Goal: Task Accomplishment & Management: Manage account settings

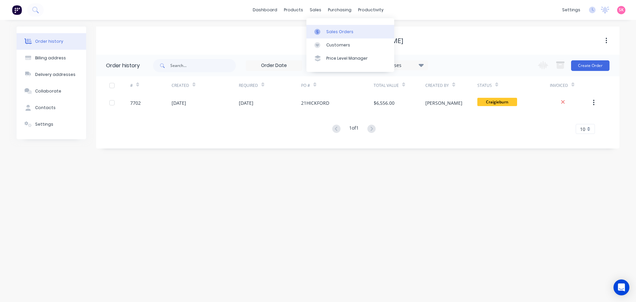
click at [315, 29] on icon at bounding box center [317, 32] width 6 height 6
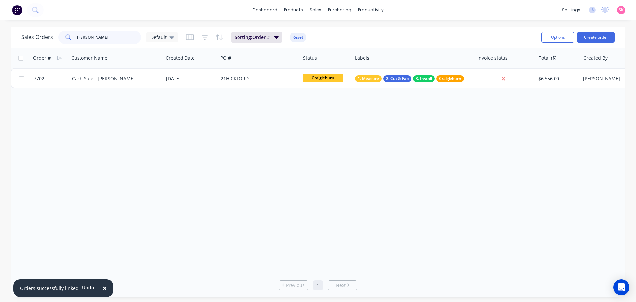
drag, startPoint x: 104, startPoint y: 37, endPoint x: 41, endPoint y: 38, distance: 62.6
click at [41, 38] on div "Sales Orders [PERSON_NAME]" at bounding box center [99, 37] width 157 height 13
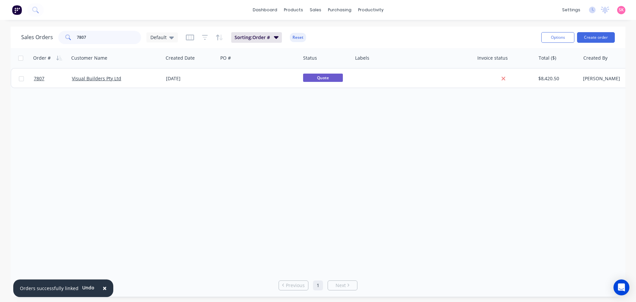
type input "7807"
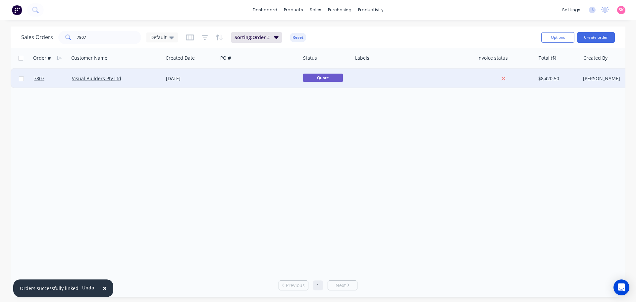
click at [140, 74] on div "Visual Builders Pty Ltd" at bounding box center [116, 79] width 94 height 20
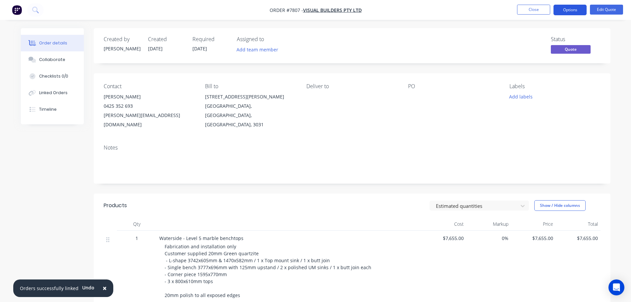
click at [564, 9] on button "Options" at bounding box center [569, 10] width 33 height 11
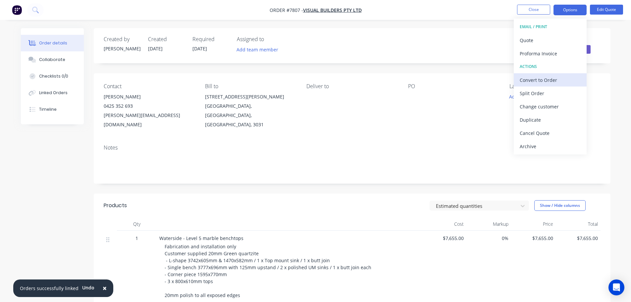
click at [566, 77] on div "Convert to Order" at bounding box center [549, 80] width 61 height 10
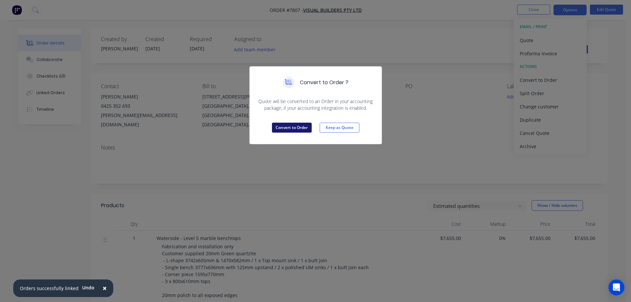
click at [284, 129] on button "Convert to Order" at bounding box center [292, 127] width 40 height 10
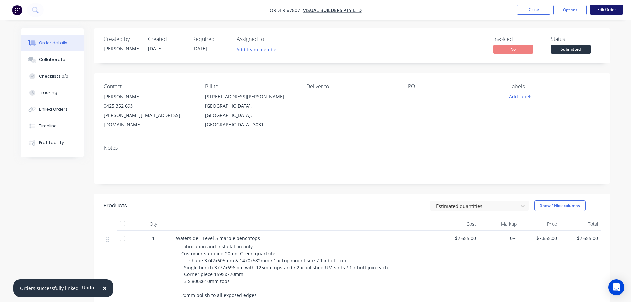
click at [606, 13] on button "Edit Order" at bounding box center [606, 10] width 33 height 10
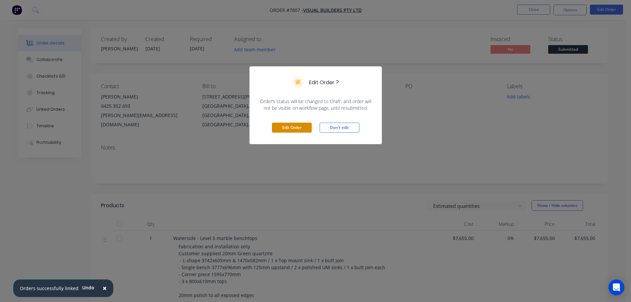
drag, startPoint x: 287, startPoint y: 128, endPoint x: 379, endPoint y: 111, distance: 93.6
click at [287, 128] on button "Edit Order" at bounding box center [292, 127] width 40 height 10
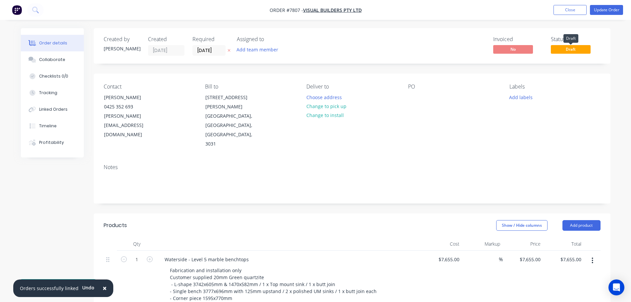
click at [579, 46] on span "Draft" at bounding box center [571, 49] width 40 height 8
click at [337, 115] on button "Change to install" at bounding box center [325, 115] width 44 height 9
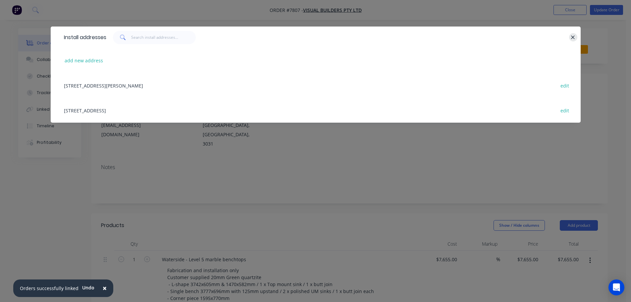
click at [570, 34] on button "button" at bounding box center [573, 37] width 8 height 8
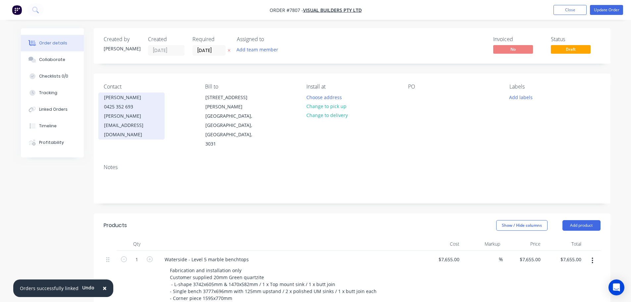
click at [159, 115] on div "dean@visualbuilders.com.au" at bounding box center [131, 125] width 55 height 28
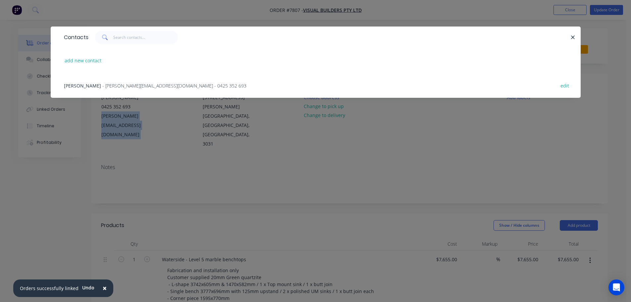
click at [568, 34] on div at bounding box center [329, 37] width 482 height 13
click at [570, 36] on button "button" at bounding box center [573, 37] width 8 height 8
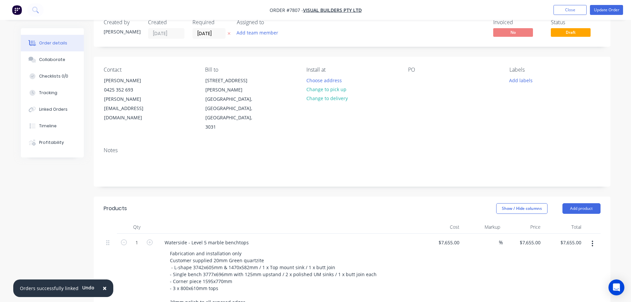
scroll to position [33, 0]
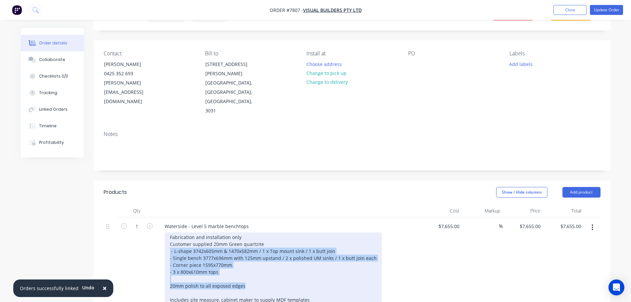
drag, startPoint x: 247, startPoint y: 257, endPoint x: 167, endPoint y: 220, distance: 88.3
click at [167, 232] on div "Fabrication and installation only Customer supplied 20mm Green quartzite - L-sh…" at bounding box center [273, 271] width 217 height 79
copy div "- L-shape 3742x605mm & 1470x582mm / 1 x Top mount sink / 1 x butt join - Single…"
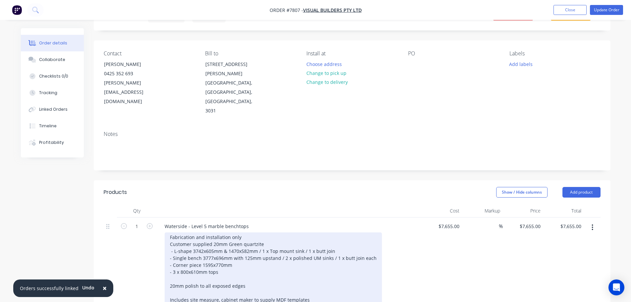
click at [245, 253] on div "Fabrication and installation only Customer supplied 20mm Green quartzite - L-sh…" at bounding box center [273, 271] width 217 height 79
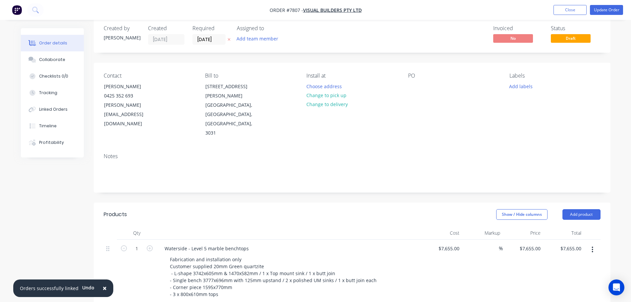
scroll to position [0, 0]
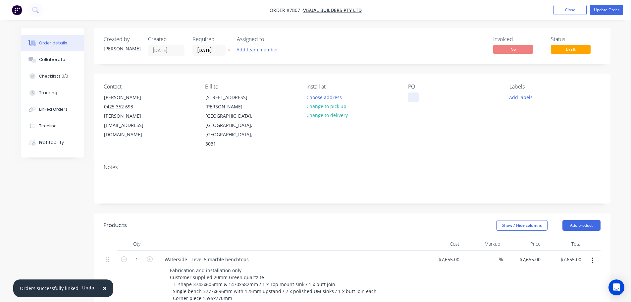
click at [411, 99] on div at bounding box center [413, 97] width 11 height 10
click at [333, 100] on button "Choose address" at bounding box center [324, 96] width 42 height 9
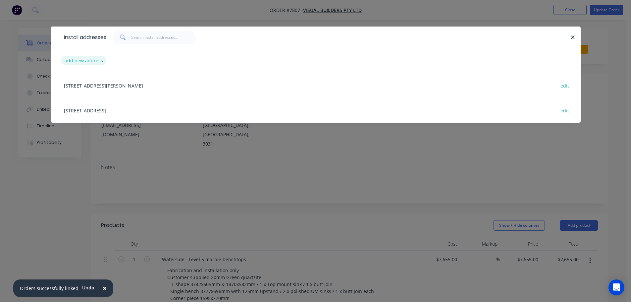
click at [89, 61] on button "add new address" at bounding box center [83, 60] width 45 height 9
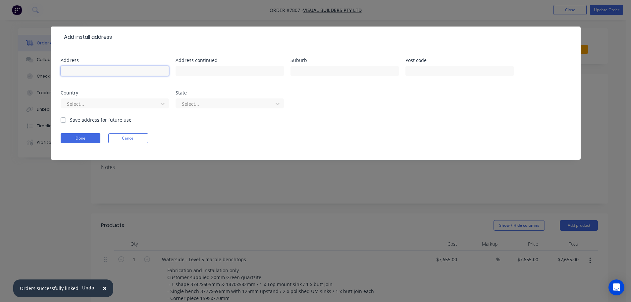
click at [112, 73] on input "text" at bounding box center [115, 71] width 108 height 10
type input "508 Flinders Street"
type input "Melbourne"
type input "7807"
click at [142, 95] on div "Country option , selected. Select is focused ,type to refine list, press Down t…" at bounding box center [115, 103] width 108 height 26
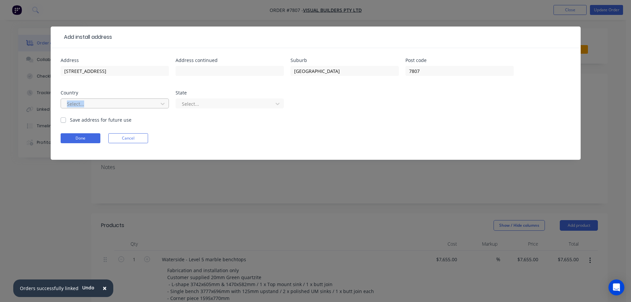
click at [143, 102] on div at bounding box center [110, 104] width 88 height 8
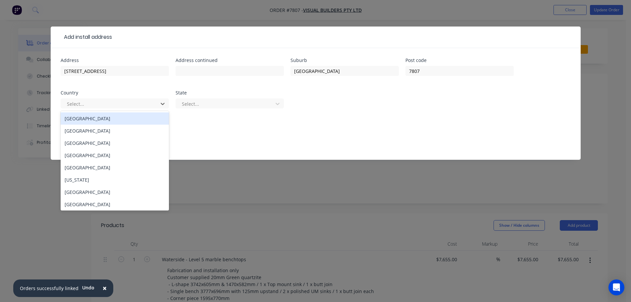
click at [142, 119] on div "Australia" at bounding box center [115, 118] width 108 height 12
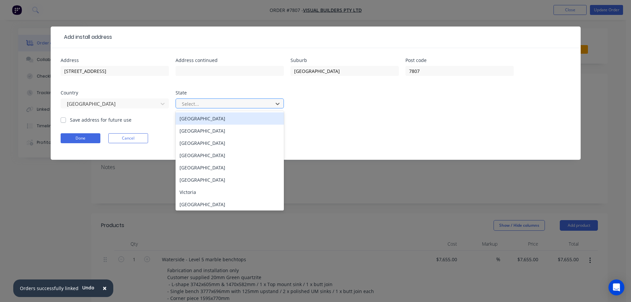
click at [208, 103] on div at bounding box center [225, 104] width 88 height 8
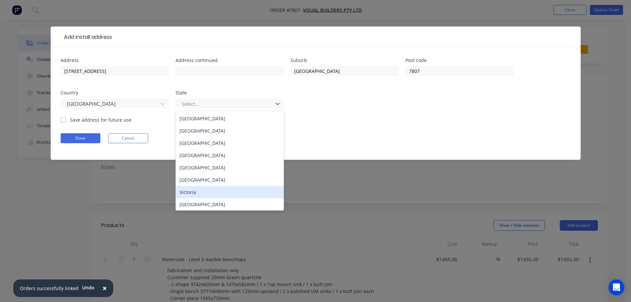
drag, startPoint x: 207, startPoint y: 193, endPoint x: 110, endPoint y: 166, distance: 100.9
click at [207, 193] on div "Victoria" at bounding box center [229, 192] width 108 height 12
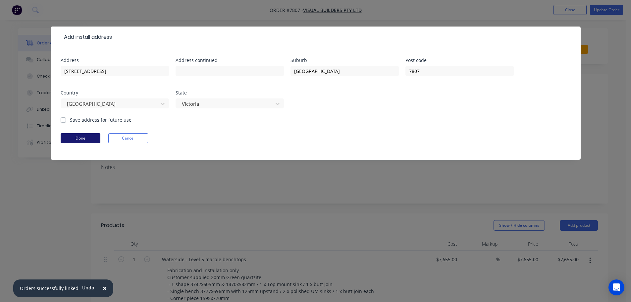
click at [83, 134] on button "Done" at bounding box center [81, 138] width 40 height 10
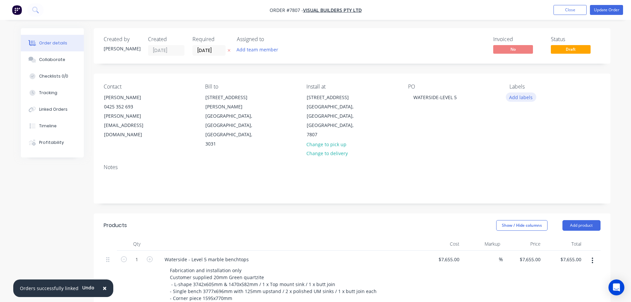
click at [514, 99] on button "Add labels" at bounding box center [521, 96] width 30 height 9
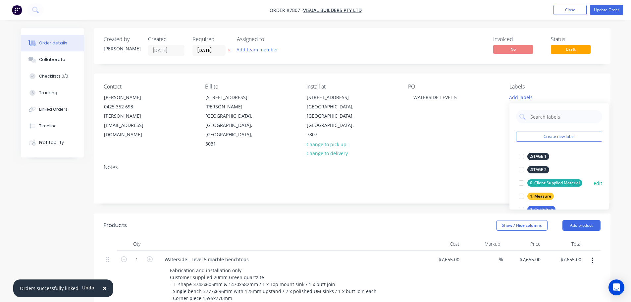
click at [521, 182] on div at bounding box center [520, 182] width 13 height 13
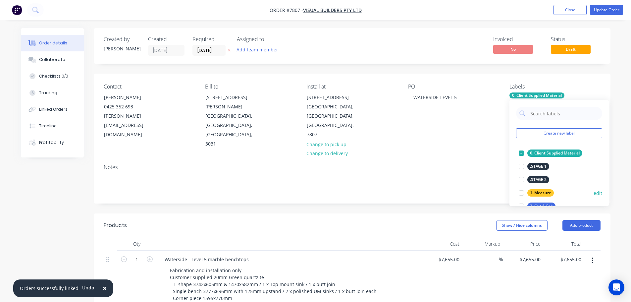
click at [521, 194] on div at bounding box center [520, 192] width 13 height 13
click at [522, 166] on div at bounding box center [520, 166] width 13 height 13
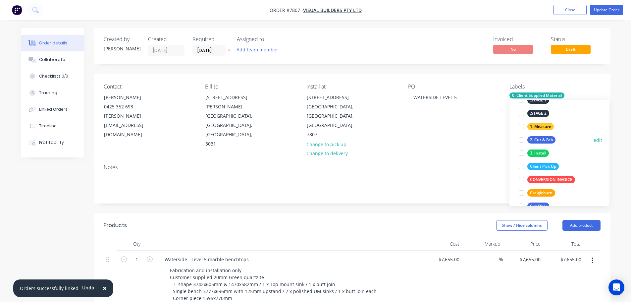
click at [522, 141] on div at bounding box center [520, 139] width 13 height 13
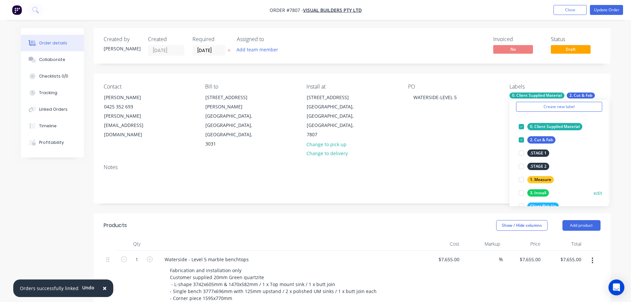
click at [521, 191] on div at bounding box center [520, 192] width 13 height 13
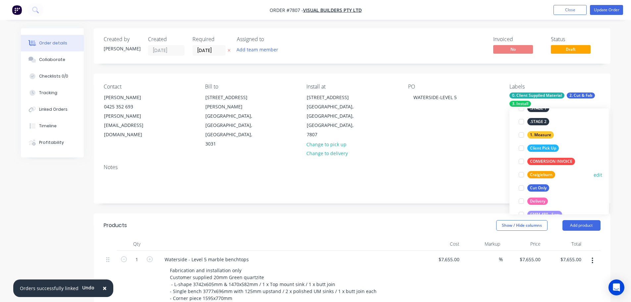
click at [519, 172] on div at bounding box center [520, 174] width 13 height 13
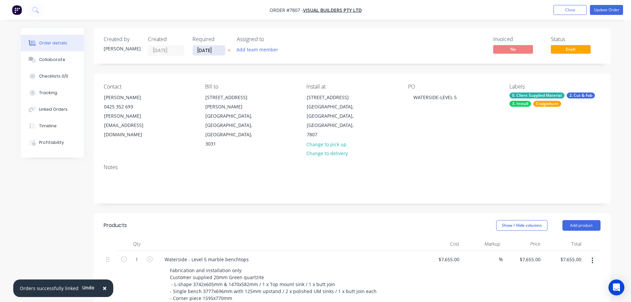
click at [209, 47] on input "07/10/25" at bounding box center [209, 50] width 32 height 10
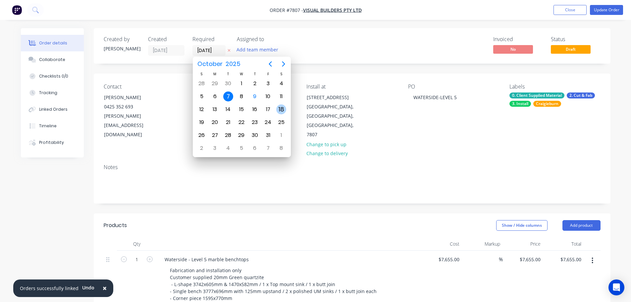
click at [282, 114] on div "18" at bounding box center [281, 109] width 10 height 10
type input "18/10/25"
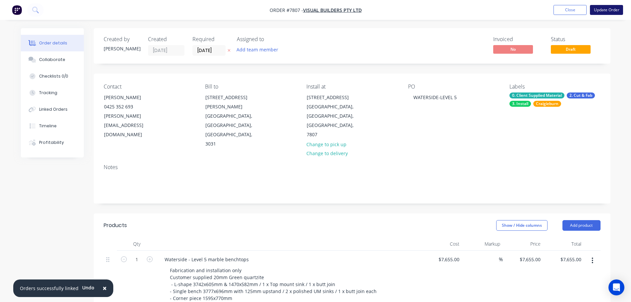
click at [597, 10] on button "Update Order" at bounding box center [606, 10] width 33 height 10
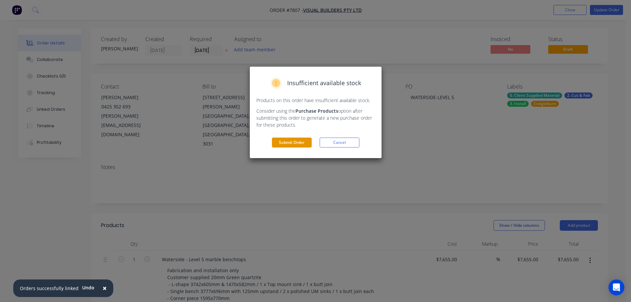
click at [293, 145] on button "Submit Order" at bounding box center [292, 142] width 40 height 10
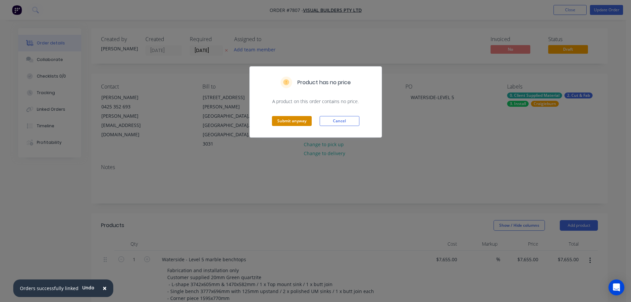
click at [291, 123] on button "Submit anyway" at bounding box center [292, 121] width 40 height 10
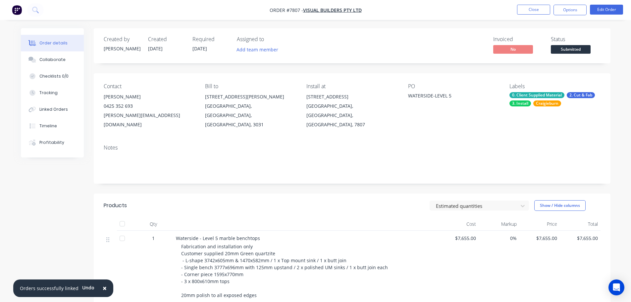
click at [563, 45] on div "Submitted" at bounding box center [570, 38] width 24 height 13
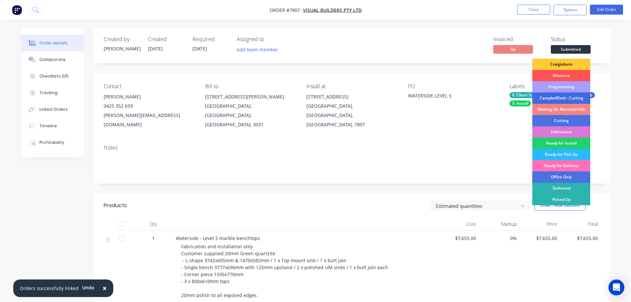
click at [564, 100] on div "Campbellfield - Cutting" at bounding box center [561, 97] width 58 height 11
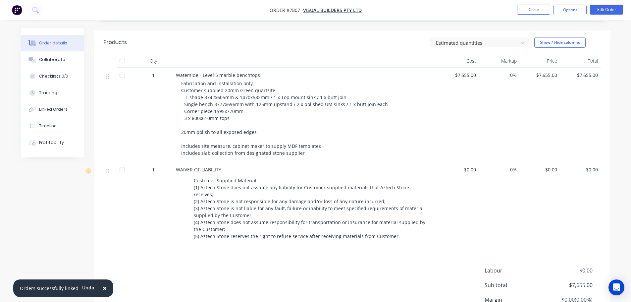
scroll to position [0, 0]
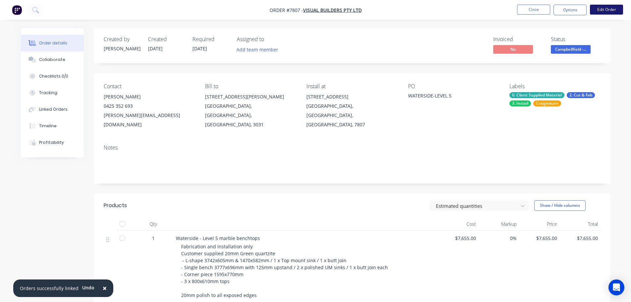
click at [602, 7] on button "Edit Order" at bounding box center [606, 10] width 33 height 10
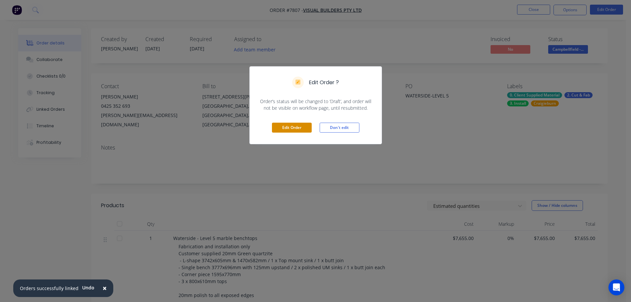
click at [301, 130] on button "Edit Order" at bounding box center [292, 127] width 40 height 10
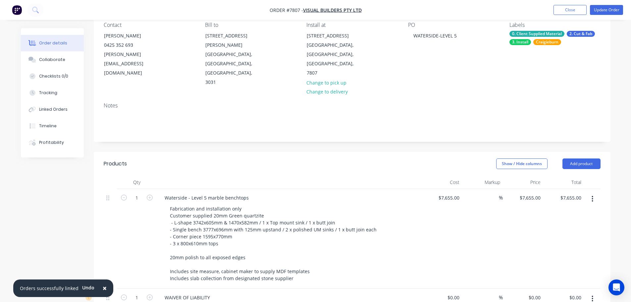
scroll to position [166, 0]
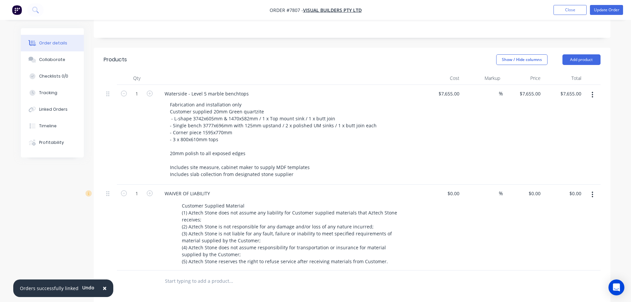
click at [187, 274] on input "text" at bounding box center [231, 280] width 132 height 13
type input "Site Address:"
drag, startPoint x: 204, startPoint y: 276, endPoint x: 162, endPoint y: 273, distance: 41.8
click at [204, 295] on button "Add Site Address: to order" at bounding box center [266, 305] width 199 height 21
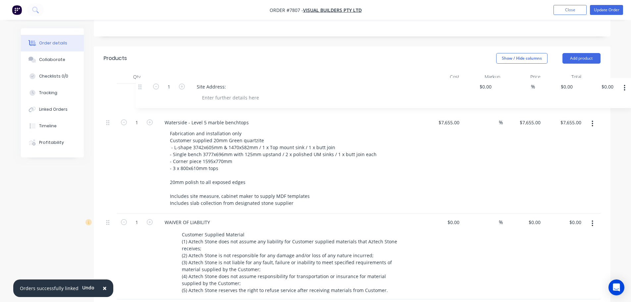
drag, startPoint x: 109, startPoint y: 252, endPoint x: 142, endPoint y: 83, distance: 171.5
click at [142, 83] on div "1 Waterside - Level 5 marble benchtops Fabrication and installation only Custom…" at bounding box center [352, 191] width 497 height 216
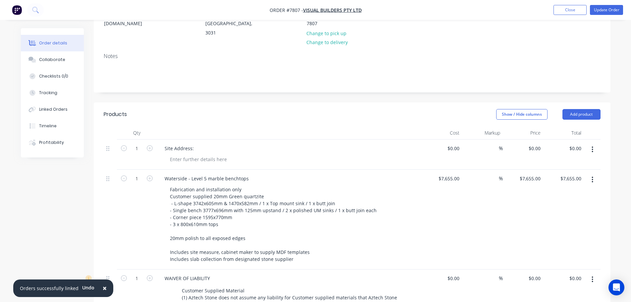
scroll to position [68, 0]
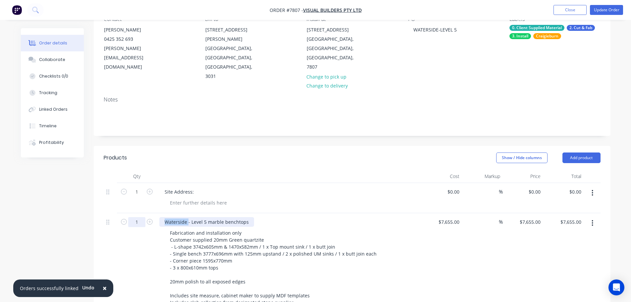
drag, startPoint x: 186, startPoint y: 195, endPoint x: 144, endPoint y: 192, distance: 42.8
click at [146, 213] on div "1 Waterside - Level 5 marble benchtops Fabrication and installation only Custom…" at bounding box center [352, 263] width 497 height 100
copy div "Waterside"
click at [184, 198] on div at bounding box center [199, 203] width 68 height 10
click at [187, 198] on div at bounding box center [199, 203] width 68 height 10
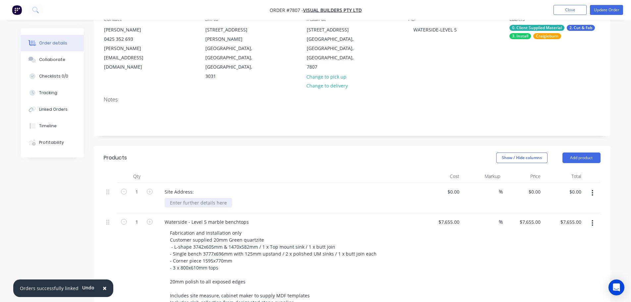
paste div
drag, startPoint x: 191, startPoint y: 195, endPoint x: 115, endPoint y: 191, distance: 76.2
click at [120, 213] on div "1 Waterside - Level 5 marble benchtops Fabrication and installation only Custom…" at bounding box center [352, 263] width 497 height 100
click at [183, 217] on div "Level 5 marble benchtops" at bounding box center [193, 222] width 68 height 10
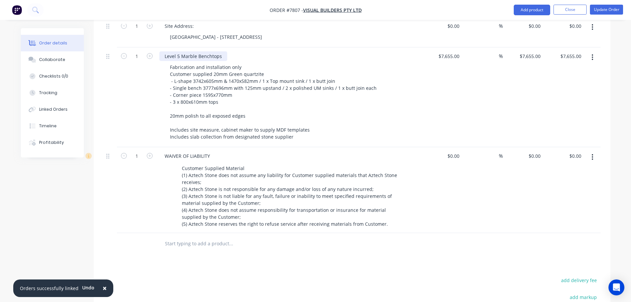
scroll to position [0, 0]
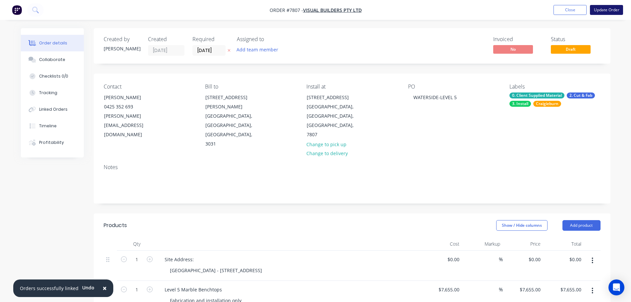
click at [608, 7] on button "Update Order" at bounding box center [606, 10] width 33 height 10
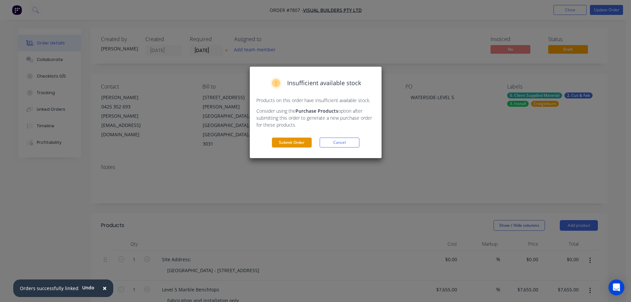
click at [302, 142] on button "Submit Order" at bounding box center [292, 142] width 40 height 10
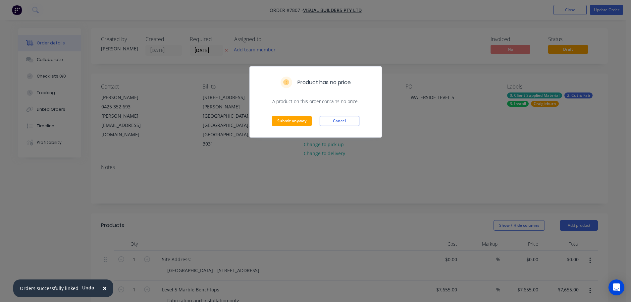
click at [298, 128] on div "Submit anyway Cancel" at bounding box center [316, 121] width 132 height 32
click at [299, 118] on button "Submit anyway" at bounding box center [292, 121] width 40 height 10
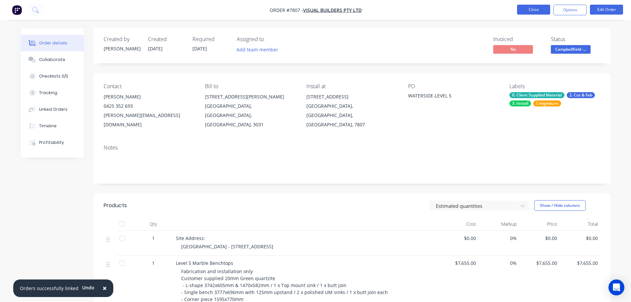
click at [521, 10] on button "Close" at bounding box center [533, 10] width 33 height 10
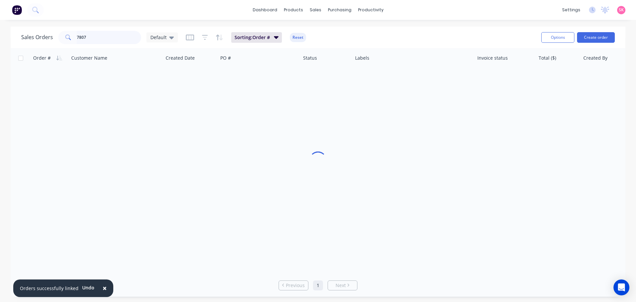
drag, startPoint x: 79, startPoint y: 38, endPoint x: 88, endPoint y: 37, distance: 9.3
click at [79, 38] on input "7807" at bounding box center [109, 37] width 65 height 13
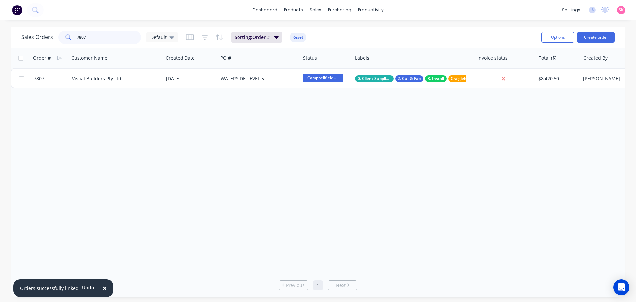
drag, startPoint x: 95, startPoint y: 37, endPoint x: 27, endPoint y: 37, distance: 67.5
click at [32, 37] on div "Sales Orders 7807 Default" at bounding box center [99, 37] width 157 height 13
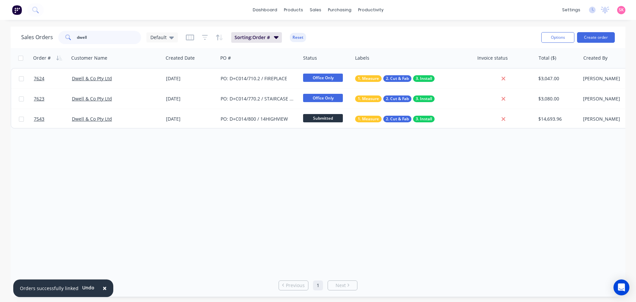
drag, startPoint x: 92, startPoint y: 35, endPoint x: 52, endPoint y: 40, distance: 40.4
click at [52, 40] on div "Sales Orders dwell Default" at bounding box center [99, 37] width 157 height 13
type input "waterside"
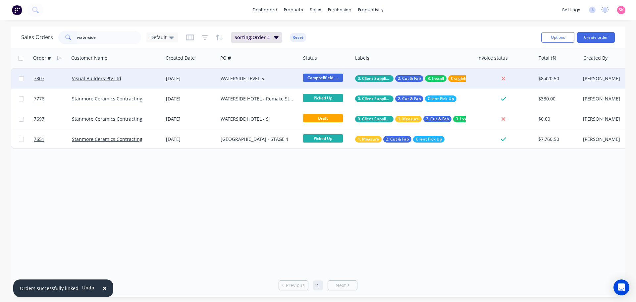
click at [270, 81] on div "WATERSIDE-LEVEL 5" at bounding box center [256, 78] width 73 height 7
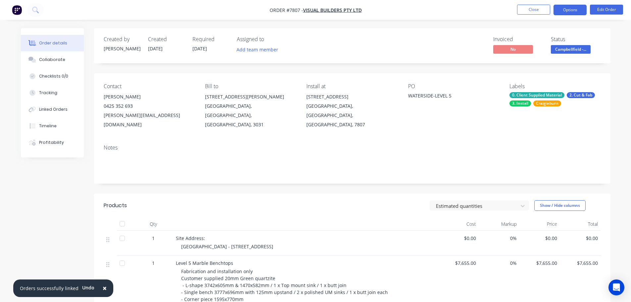
click at [573, 14] on button "Options" at bounding box center [569, 10] width 33 height 11
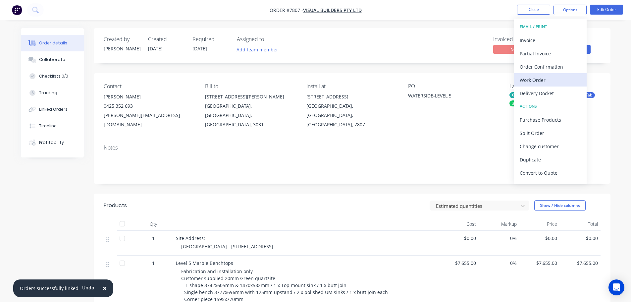
click at [551, 79] on div "Work Order" at bounding box center [549, 80] width 61 height 10
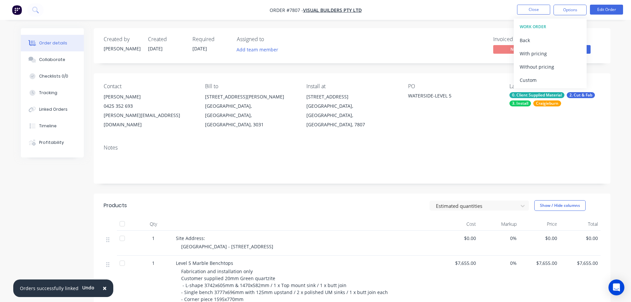
click at [551, 79] on div "Custom" at bounding box center [549, 80] width 61 height 10
click at [554, 69] on div "Without pricing" at bounding box center [549, 67] width 61 height 10
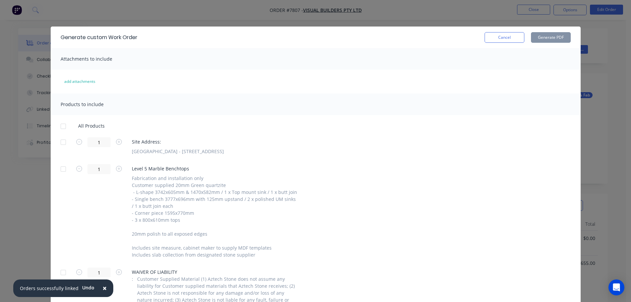
click at [61, 139] on div at bounding box center [63, 141] width 13 height 13
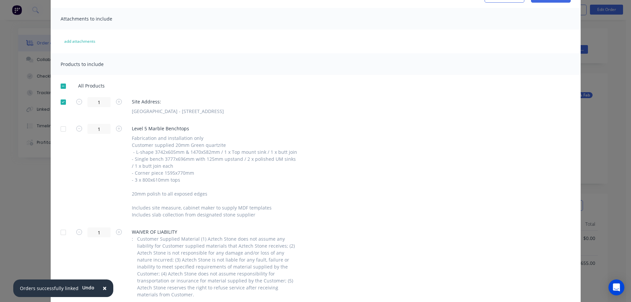
scroll to position [65, 0]
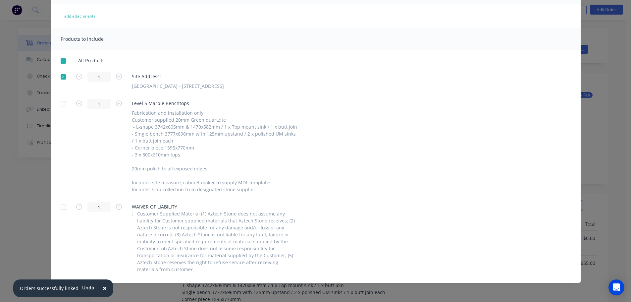
click at [58, 105] on div at bounding box center [63, 103] width 13 height 13
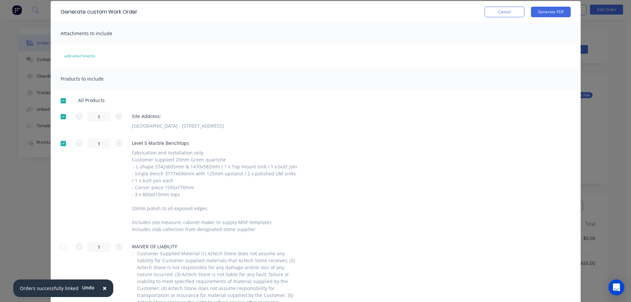
scroll to position [0, 0]
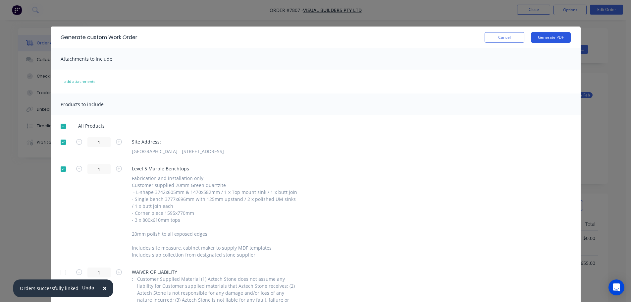
click at [552, 37] on button "Generate PDF" at bounding box center [551, 37] width 40 height 11
drag, startPoint x: 522, startPoint y: 43, endPoint x: 515, endPoint y: 40, distance: 7.8
click at [520, 42] on div "Generate custom Work Order Cancel Generate PDF" at bounding box center [316, 37] width 530 height 22
click at [514, 39] on button "Cancel" at bounding box center [504, 37] width 40 height 11
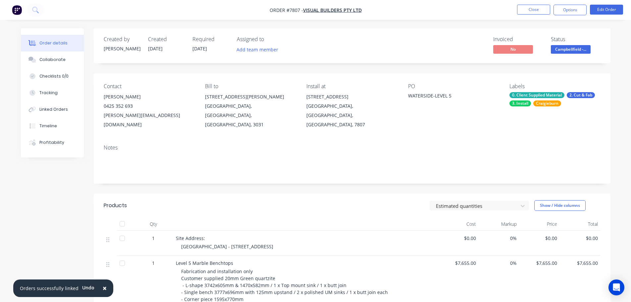
click at [534, 4] on nav "Order #7807 - Visual Builders Pty Ltd Close Options Edit Order" at bounding box center [315, 10] width 631 height 20
click at [535, 10] on button "Close" at bounding box center [533, 10] width 33 height 10
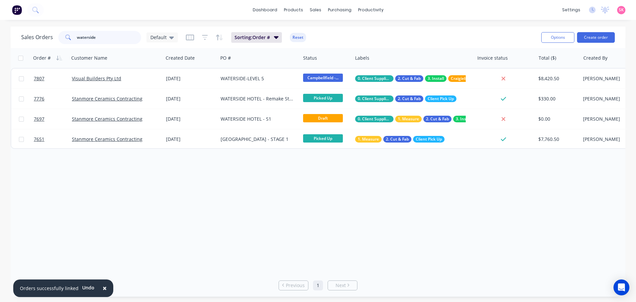
drag, startPoint x: 93, startPoint y: 35, endPoint x: 32, endPoint y: 36, distance: 61.6
click at [32, 36] on div "Sales Orders waterside Default" at bounding box center [99, 37] width 157 height 13
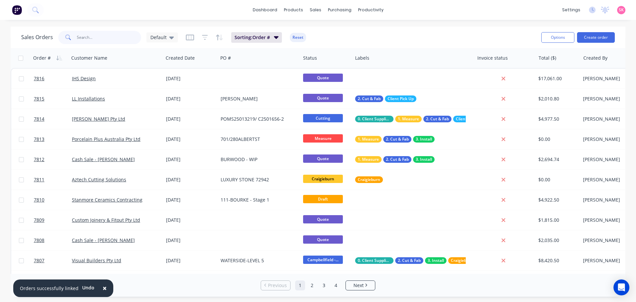
click at [117, 38] on input "text" at bounding box center [109, 37] width 65 height 13
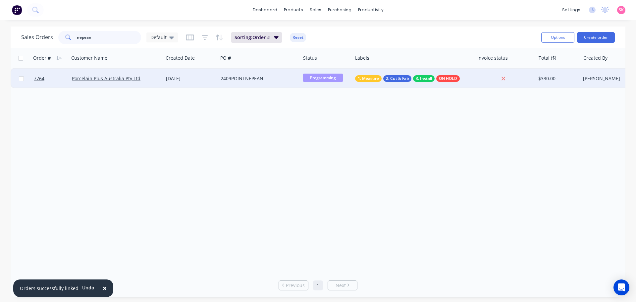
type input "nepean"
click at [206, 85] on div "22 Sep 2025" at bounding box center [190, 79] width 55 height 20
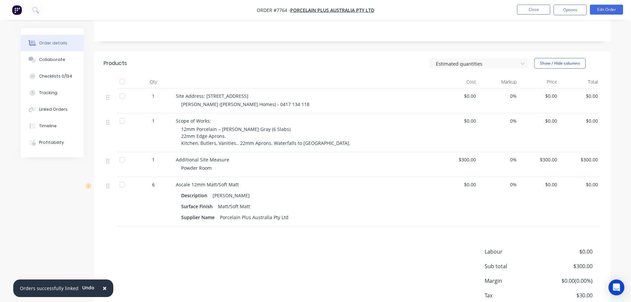
scroll to position [184, 0]
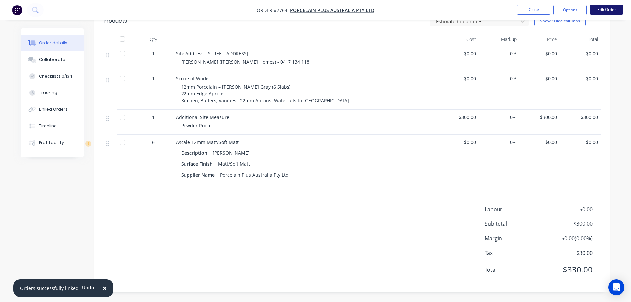
click at [595, 11] on button "Edit Order" at bounding box center [606, 10] width 33 height 10
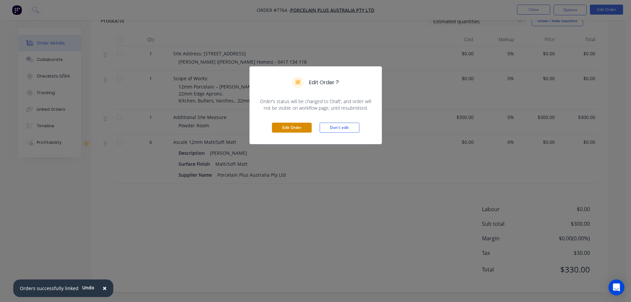
click at [302, 126] on button "Edit Order" at bounding box center [292, 127] width 40 height 10
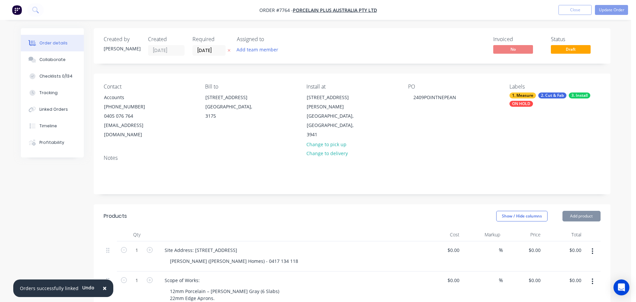
type input "$300.00"
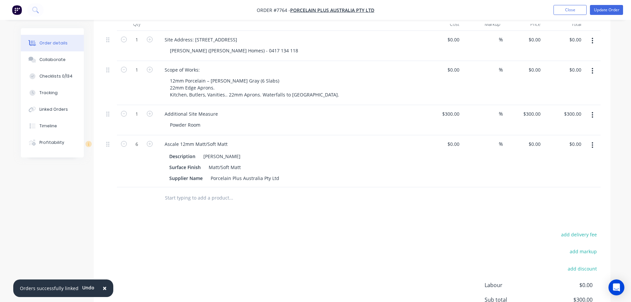
scroll to position [232, 0]
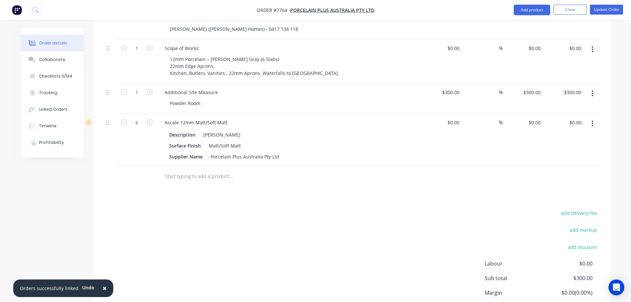
click at [590, 87] on button "button" at bounding box center [592, 93] width 16 height 12
click at [579, 119] on div "Duplicate" at bounding box center [568, 124] width 51 height 10
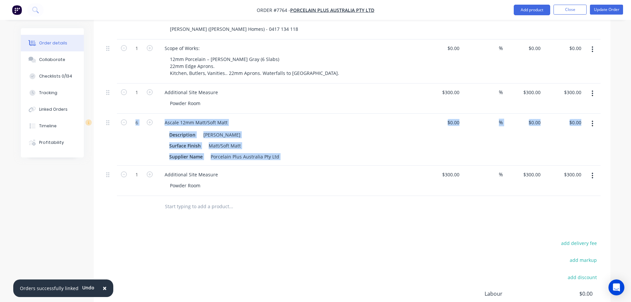
drag, startPoint x: 104, startPoint y: 165, endPoint x: 121, endPoint y: 132, distance: 36.3
click at [121, 132] on div "1 Site Address: 2409 Point Nepean Road, Rye Sam (LaBella Homes) - 0417 134 118 …" at bounding box center [352, 102] width 497 height 186
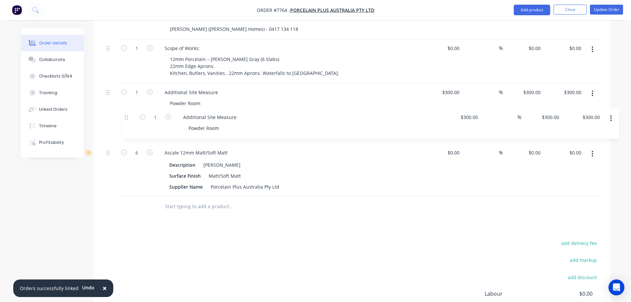
drag, startPoint x: 109, startPoint y: 166, endPoint x: 195, endPoint y: 116, distance: 99.4
click at [131, 114] on div "1 Site Address: 2409 Point Nepean Road, Rye Sam (LaBella Homes) - 0417 134 118 …" at bounding box center [352, 102] width 497 height 186
drag, startPoint x: 200, startPoint y: 123, endPoint x: 114, endPoint y: 124, distance: 85.8
click at [115, 124] on div "1 Additional Site Measure Powder Room $300.00 $300.00 % $300.00 $300.00 $300.00…" at bounding box center [352, 129] width 497 height 30
click at [452, 118] on input "300" at bounding box center [451, 123] width 21 height 10
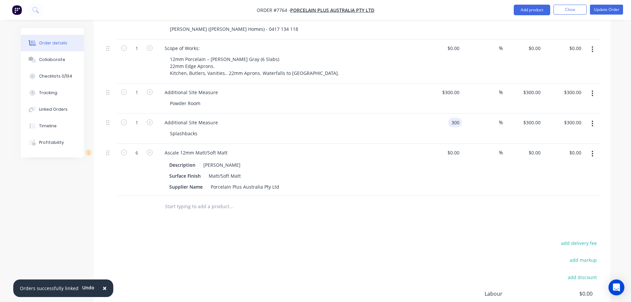
type input "$300.00"
click at [427, 244] on div "add delivery fee add markup add discount Labour $0.00 Sub total $600.00 Margin …" at bounding box center [352, 302] width 497 height 128
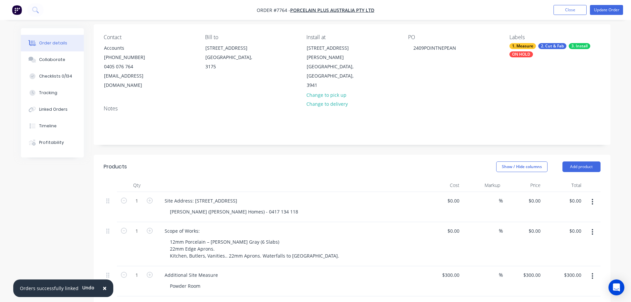
scroll to position [33, 0]
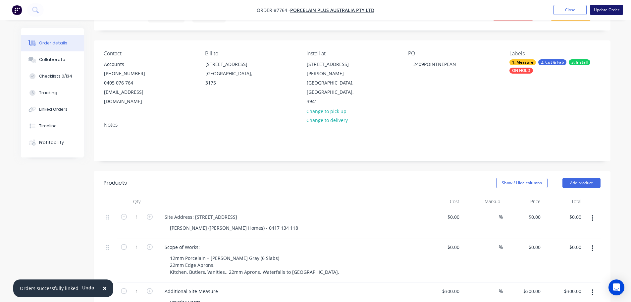
drag, startPoint x: 615, startPoint y: 2, endPoint x: 614, endPoint y: 6, distance: 4.5
click at [615, 3] on nav "Order #7764 - Porcelain Plus Australia Pty Ltd Add product Close Update Order" at bounding box center [315, 10] width 631 height 20
click at [614, 6] on button "Update Order" at bounding box center [606, 10] width 33 height 10
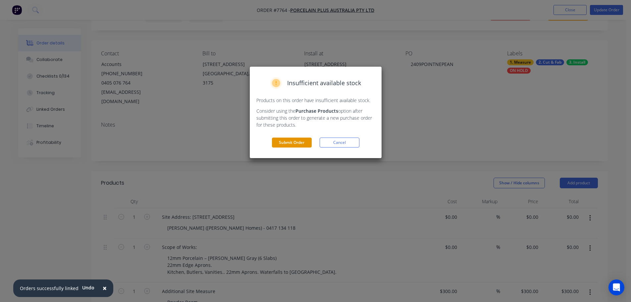
click at [298, 144] on button "Submit Order" at bounding box center [292, 142] width 40 height 10
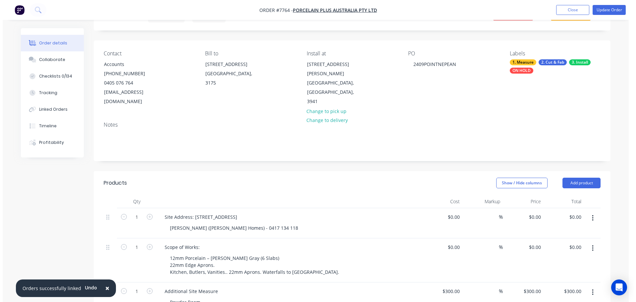
scroll to position [0, 0]
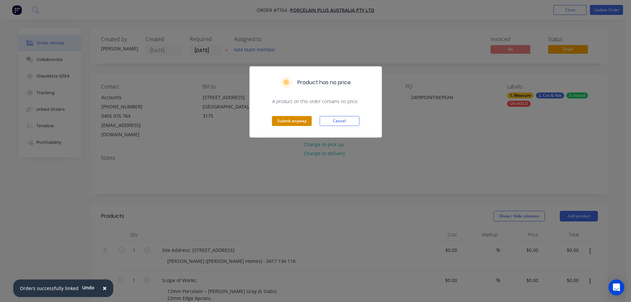
click at [294, 121] on button "Submit anyway" at bounding box center [292, 121] width 40 height 10
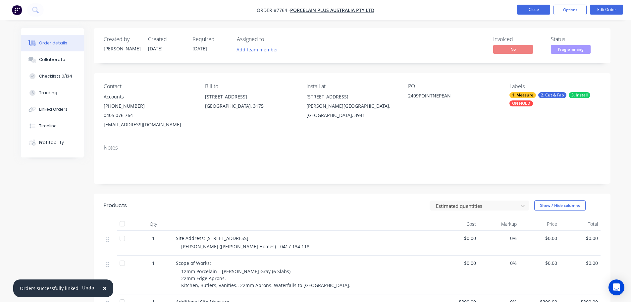
click at [533, 13] on button "Close" at bounding box center [533, 10] width 33 height 10
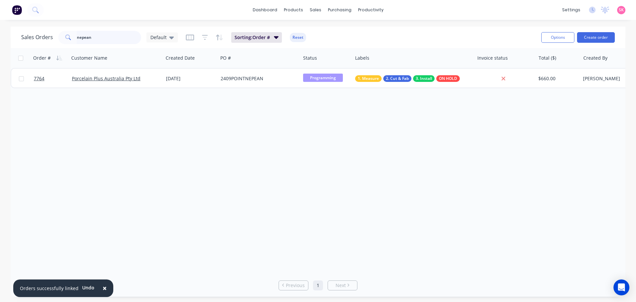
click at [63, 38] on div "nepean" at bounding box center [99, 37] width 83 height 13
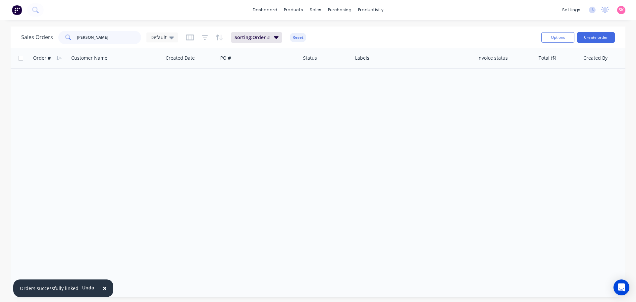
drag, startPoint x: 52, startPoint y: 39, endPoint x: 36, endPoint y: 39, distance: 15.9
click at [40, 39] on div "Sales Orders CLYDE Default" at bounding box center [99, 37] width 157 height 13
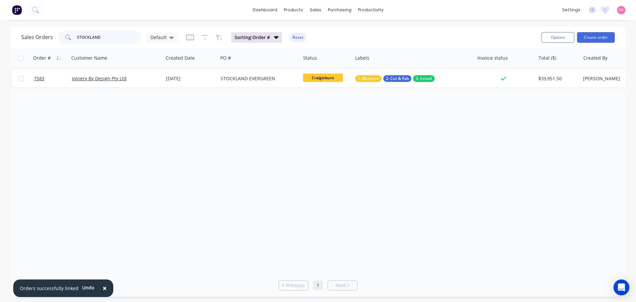
type input "STOCKLAND"
click at [38, 36] on div "Sales Orders STOCKLAND Default" at bounding box center [99, 37] width 157 height 13
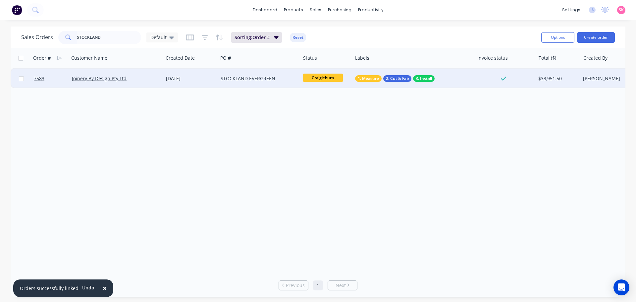
click at [327, 79] on span "Craigieburn" at bounding box center [323, 77] width 40 height 8
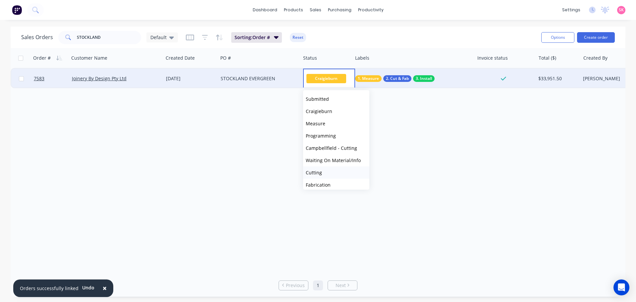
scroll to position [77, 0]
click at [323, 167] on span "Delivered" at bounding box center [316, 168] width 21 height 6
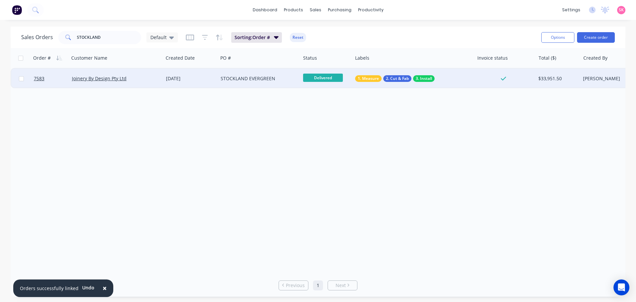
click at [405, 82] on div "1. Measure 2. Cut & Fab 3. Install" at bounding box center [413, 79] width 122 height 20
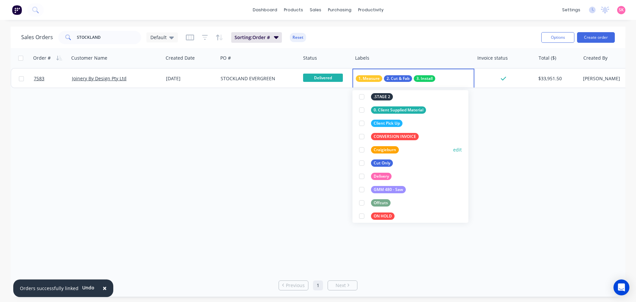
click at [363, 148] on div at bounding box center [361, 149] width 13 height 13
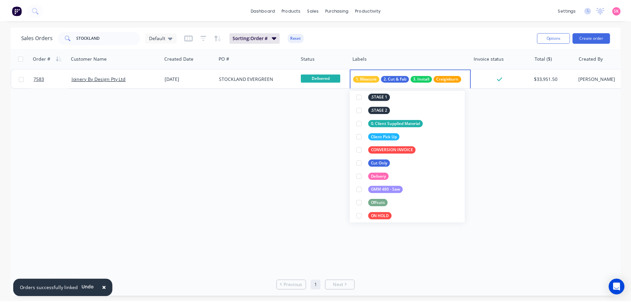
scroll to position [33, 0]
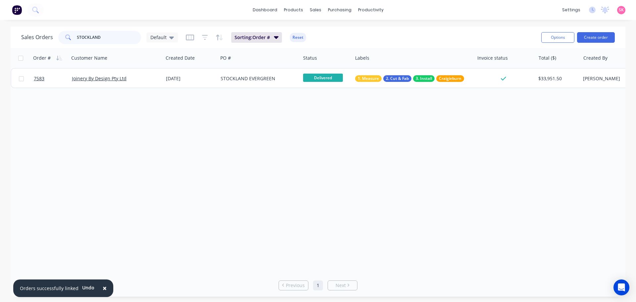
drag, startPoint x: 103, startPoint y: 38, endPoint x: -17, endPoint y: 27, distance: 120.3
click at [0, 27] on html "× Orders successfully linked Undo dashboard products sales purchasing productiv…" at bounding box center [318, 151] width 636 height 302
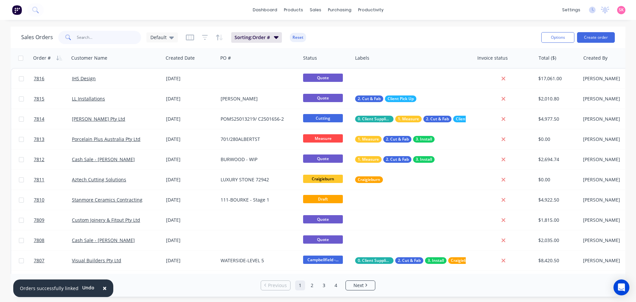
click at [106, 37] on input "text" at bounding box center [109, 37] width 65 height 13
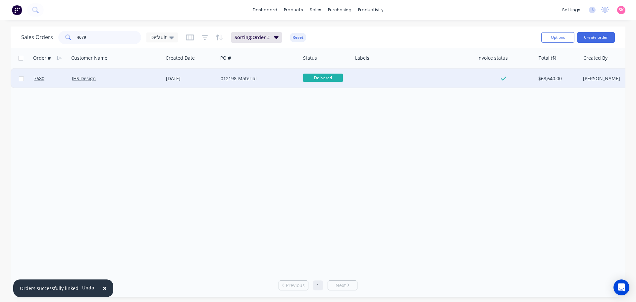
type input "4679"
click at [123, 83] on div "IHS Design" at bounding box center [116, 79] width 94 height 20
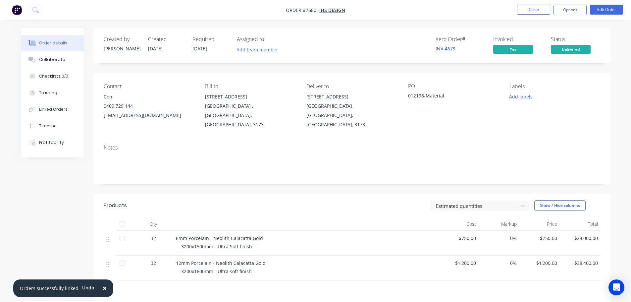
click at [453, 51] on link "INV-4679" at bounding box center [445, 48] width 20 height 6
click at [518, 5] on button "Close" at bounding box center [533, 10] width 33 height 10
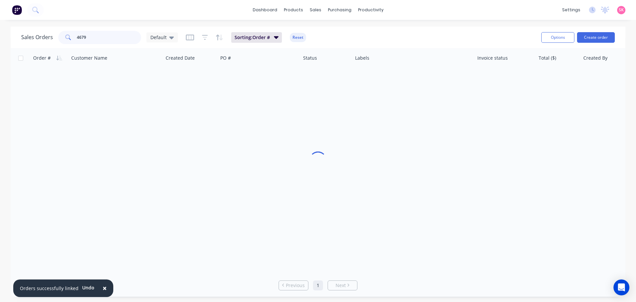
drag, startPoint x: 100, startPoint y: 40, endPoint x: 17, endPoint y: 37, distance: 83.2
click at [18, 37] on div "Sales Orders 4679 Default Sorting: Order # Reset Options Create order" at bounding box center [318, 37] width 614 height 22
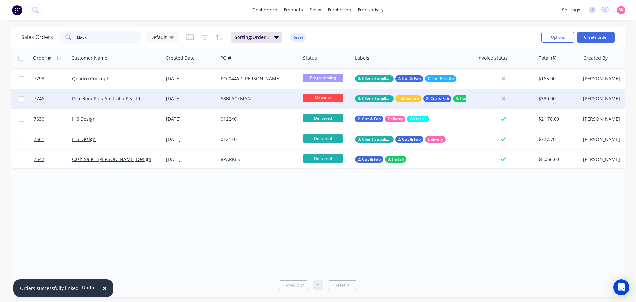
type input "black"
click at [257, 96] on div "68BLACKMAN" at bounding box center [256, 98] width 73 height 7
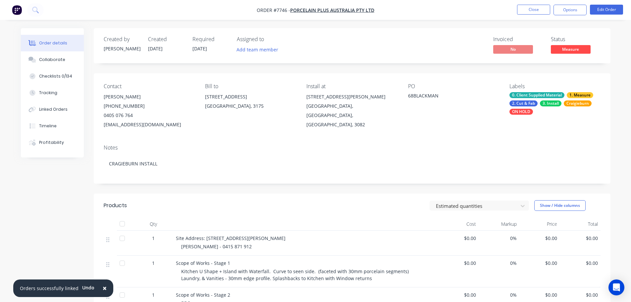
click at [593, 15] on nav "Order #7746 - Porcelain Plus Australia Pty Ltd Close Options Edit Order" at bounding box center [315, 10] width 631 height 20
click at [596, 9] on button "Edit Order" at bounding box center [606, 10] width 33 height 10
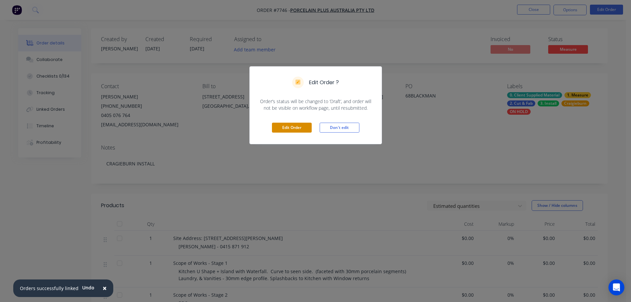
click at [297, 123] on button "Edit Order" at bounding box center [292, 127] width 40 height 10
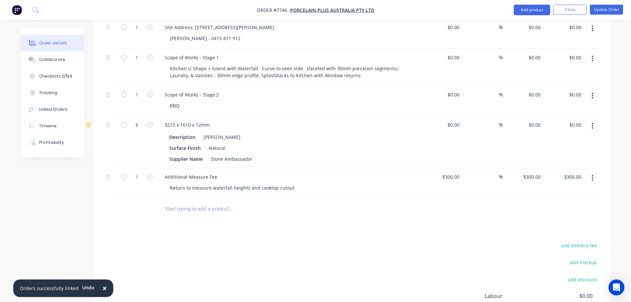
scroll to position [166, 0]
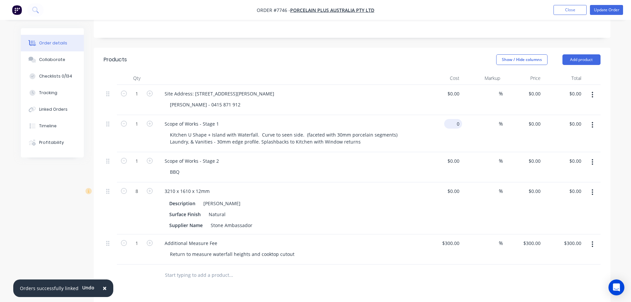
click at [455, 119] on input "0" at bounding box center [454, 124] width 15 height 10
type input "$12,204.00"
click at [399, 72] on div at bounding box center [289, 78] width 265 height 13
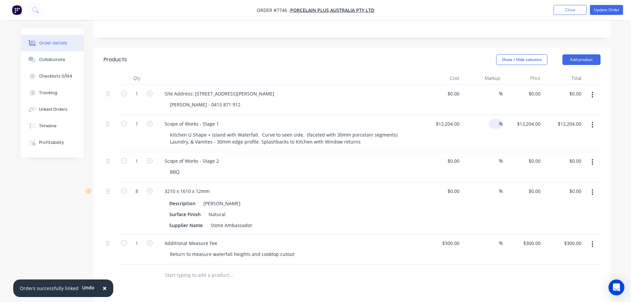
click at [491, 119] on input at bounding box center [495, 124] width 8 height 10
type input "-25"
type input "$9,153.00"
click at [409, 100] on div "Billie - 0415 871 912" at bounding box center [292, 105] width 254 height 10
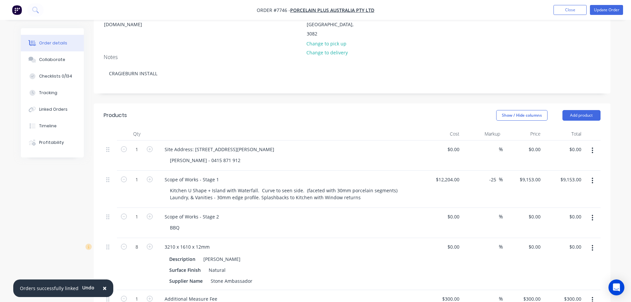
scroll to position [109, 0]
click at [454, 175] on input "12204" at bounding box center [448, 180] width 27 height 10
type input "$0.00"
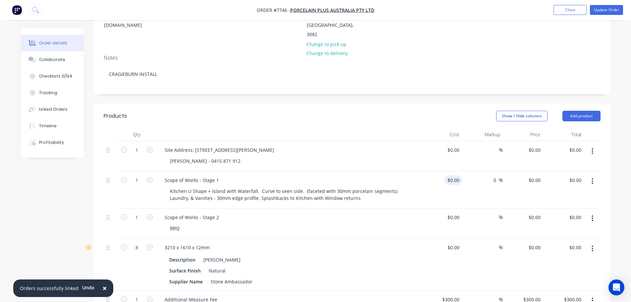
type input "0"
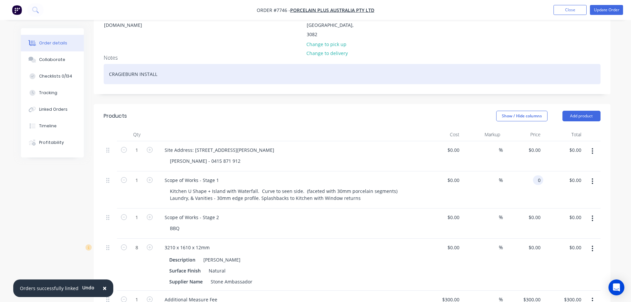
type input "$0.00"
drag, startPoint x: 592, startPoint y: 60, endPoint x: 595, endPoint y: 49, distance: 11.2
click at [592, 64] on div "CRAGIEBURN INSTALL" at bounding box center [352, 74] width 497 height 20
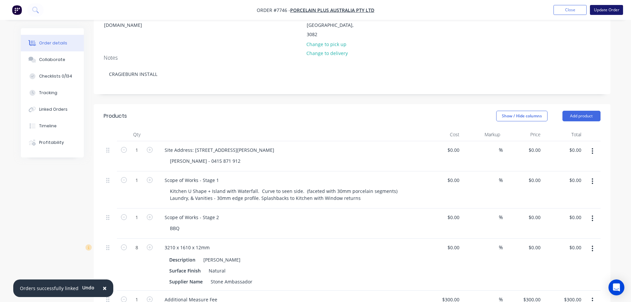
click at [607, 11] on button "Update Order" at bounding box center [606, 10] width 33 height 10
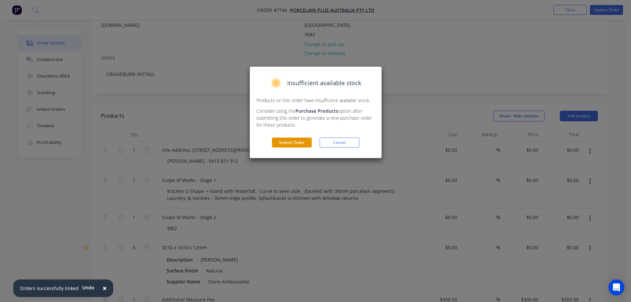
click at [301, 141] on button "Submit Order" at bounding box center [292, 142] width 40 height 10
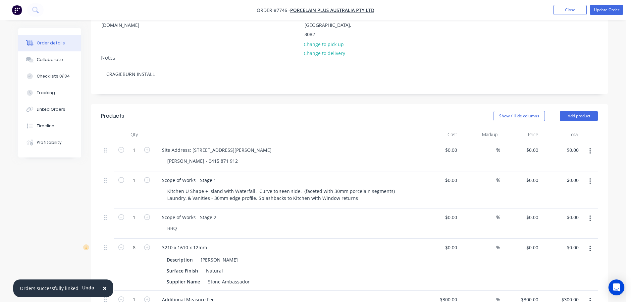
scroll to position [0, 0]
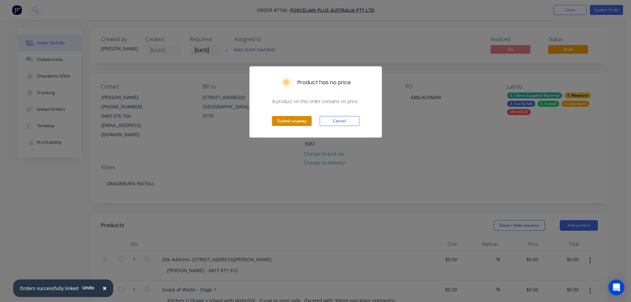
click at [284, 118] on button "Submit anyway" at bounding box center [292, 121] width 40 height 10
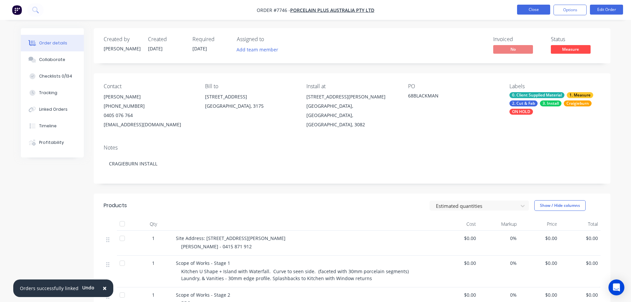
click at [516, 9] on ul "Close Options Edit Order" at bounding box center [570, 10] width 122 height 11
click at [522, 7] on button "Close" at bounding box center [533, 10] width 33 height 10
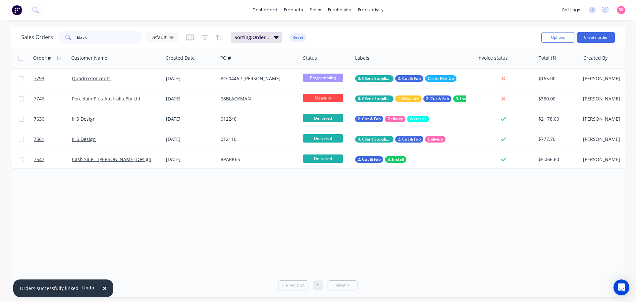
drag, startPoint x: 67, startPoint y: 40, endPoint x: 34, endPoint y: 40, distance: 33.1
click at [35, 40] on div "Sales Orders black Default" at bounding box center [99, 37] width 157 height 13
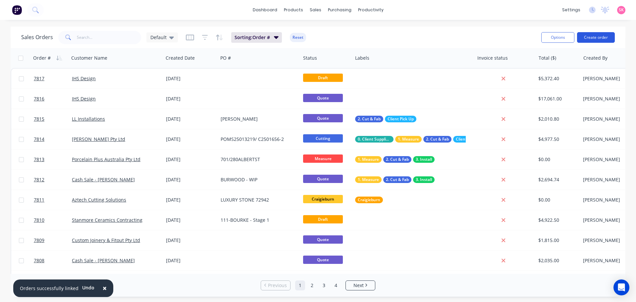
click at [611, 34] on button "Create order" at bounding box center [596, 37] width 38 height 11
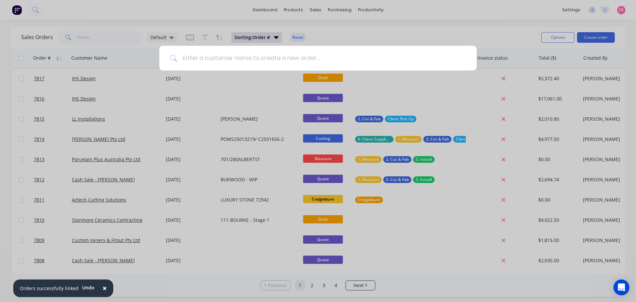
drag, startPoint x: 399, startPoint y: 33, endPoint x: 331, endPoint y: 60, distance: 73.0
click at [399, 33] on div at bounding box center [318, 151] width 636 height 302
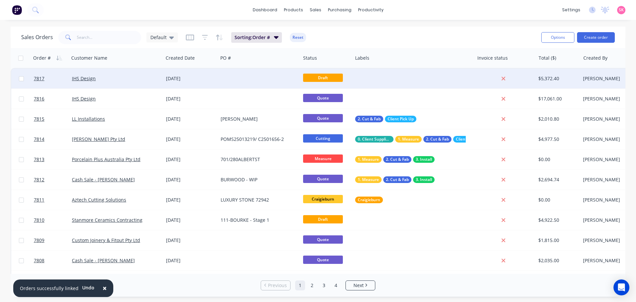
click at [280, 73] on div at bounding box center [259, 79] width 82 height 20
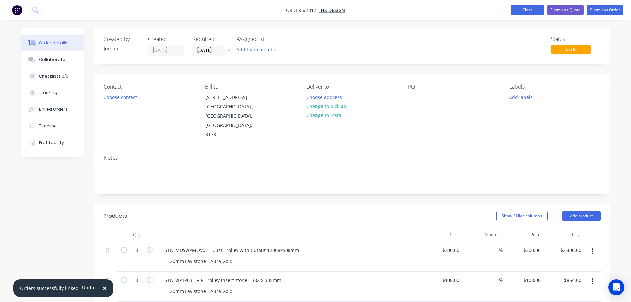
click at [530, 7] on button "Close" at bounding box center [527, 10] width 33 height 10
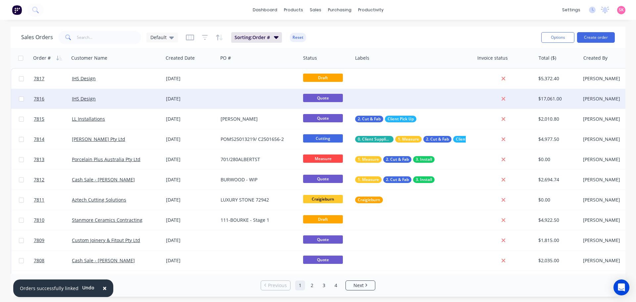
click at [150, 98] on div "IHS Design" at bounding box center [114, 98] width 84 height 7
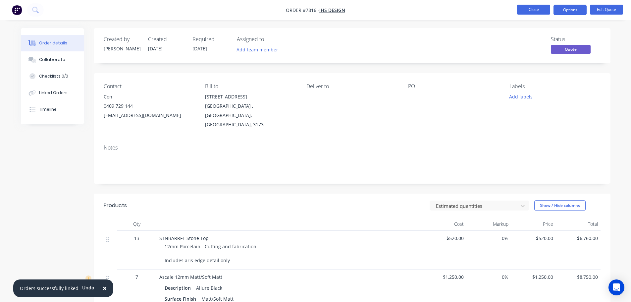
click at [539, 10] on button "Close" at bounding box center [533, 10] width 33 height 10
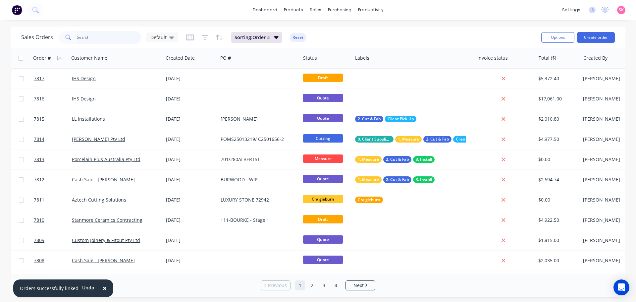
click at [105, 39] on input "text" at bounding box center [109, 37] width 65 height 13
type input "ihs"
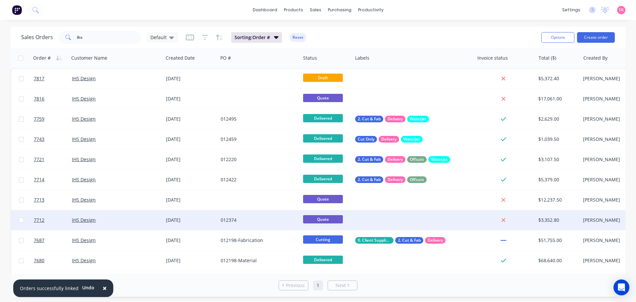
click at [230, 219] on div "012374" at bounding box center [256, 220] width 73 height 7
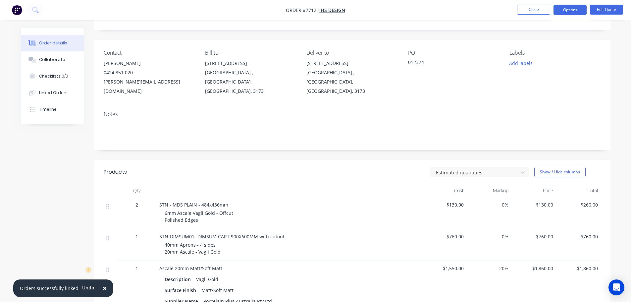
scroll to position [33, 0]
click at [563, 9] on button "Options" at bounding box center [569, 10] width 33 height 11
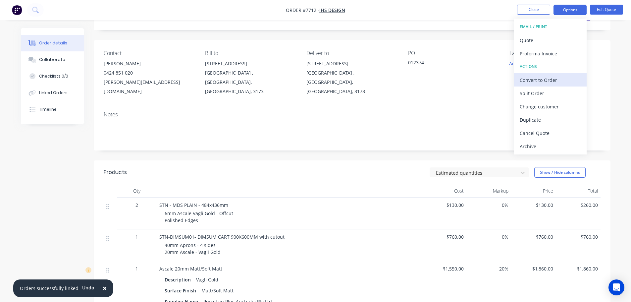
click at [544, 78] on div "Convert to Order" at bounding box center [549, 80] width 61 height 10
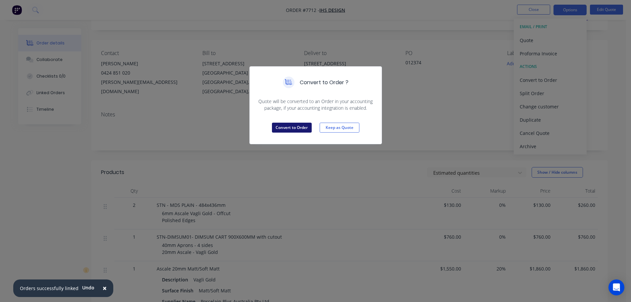
click at [295, 126] on button "Convert to Order" at bounding box center [292, 127] width 40 height 10
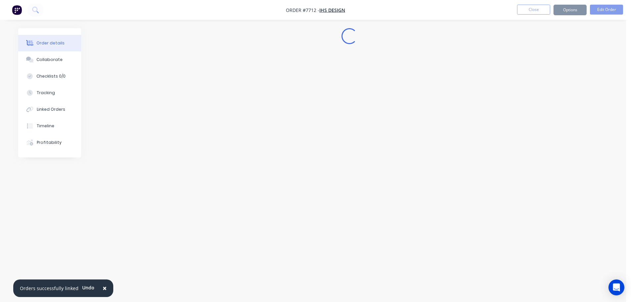
scroll to position [0, 0]
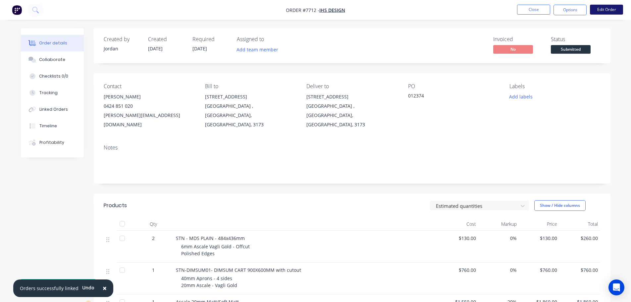
click at [607, 8] on button "Edit Order" at bounding box center [606, 10] width 33 height 10
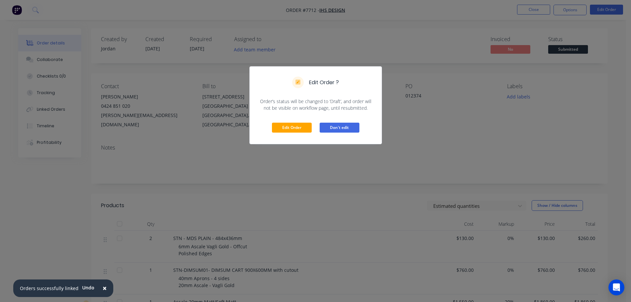
click at [337, 126] on button "Don't edit" at bounding box center [339, 127] width 40 height 10
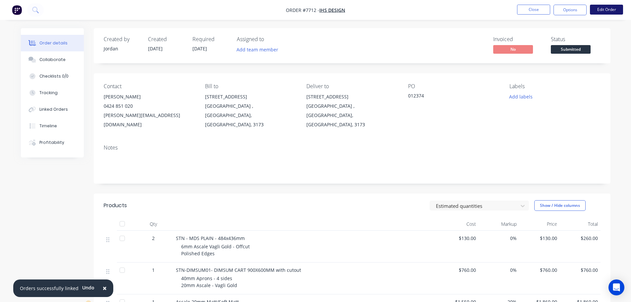
click at [609, 8] on button "Edit Order" at bounding box center [606, 10] width 33 height 10
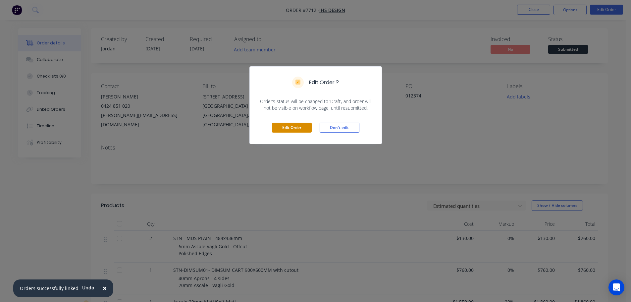
click at [286, 126] on button "Edit Order" at bounding box center [292, 127] width 40 height 10
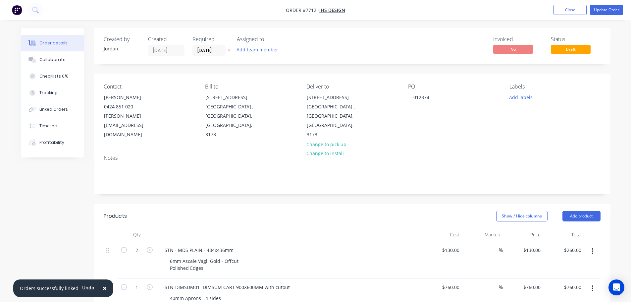
click at [561, 50] on span "Draft" at bounding box center [571, 49] width 40 height 8
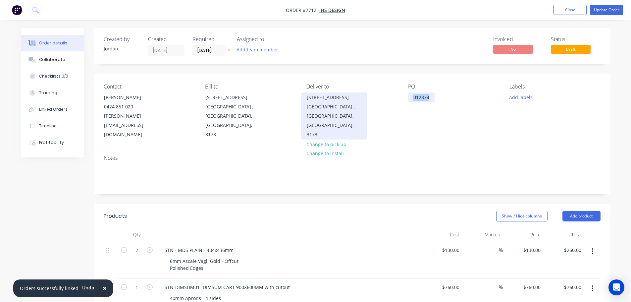
drag, startPoint x: 430, startPoint y: 98, endPoint x: 363, endPoint y: 98, distance: 66.5
click at [364, 98] on div "Contact Daniel 0424 851 020 daniel@ihs-design.com Bill to 93 - 103 Pacific Driv…" at bounding box center [352, 111] width 516 height 76
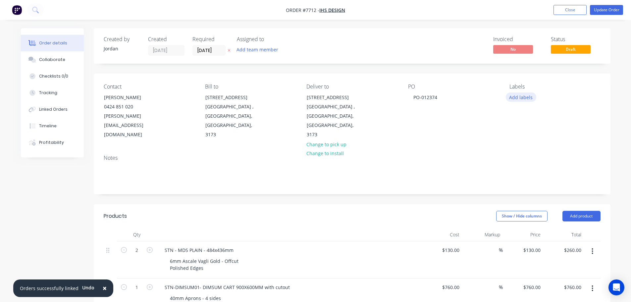
click at [515, 97] on button "Add labels" at bounding box center [521, 96] width 30 height 9
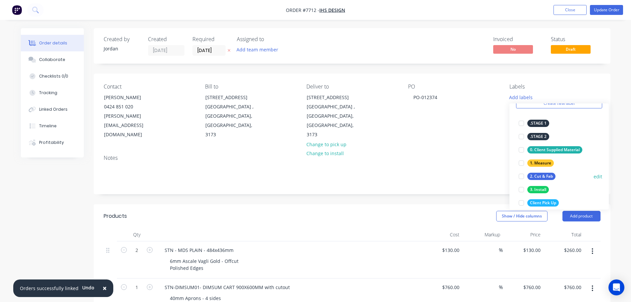
click at [523, 178] on div at bounding box center [520, 176] width 13 height 13
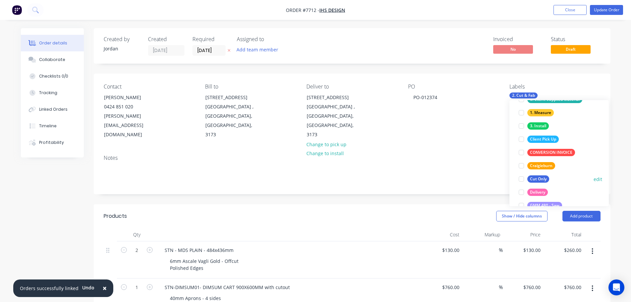
scroll to position [99, 0]
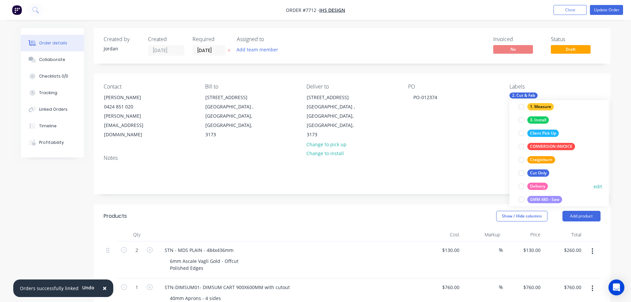
click at [520, 187] on div at bounding box center [520, 185] width 13 height 13
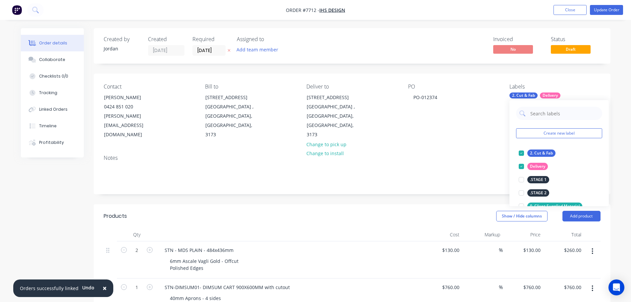
click at [296, 211] on div "Show / Hide columns Add product" at bounding box center [404, 216] width 391 height 11
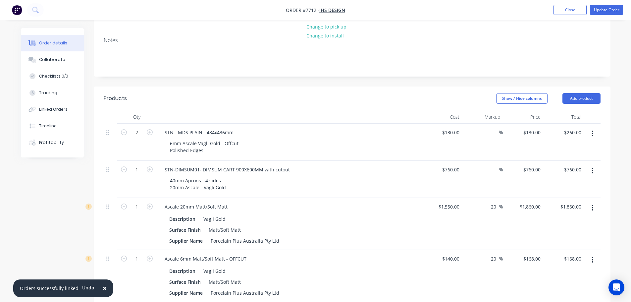
scroll to position [132, 0]
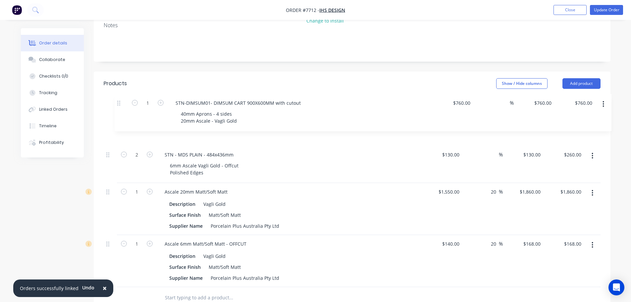
drag, startPoint x: 106, startPoint y: 138, endPoint x: 119, endPoint y: 105, distance: 36.0
click at [119, 109] on div "2 STN - MDS PLAIN - 484x436mm 6mm Ascale Vagli Gold - Offcut Polished Edges $13…" at bounding box center [352, 198] width 497 height 178
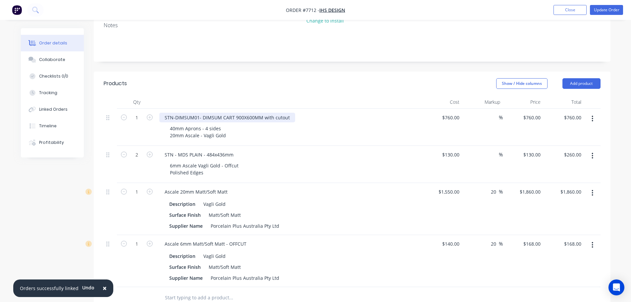
click at [241, 113] on div "STN-DIMSUM01- DIMSUM CART 900X600MM with cutout" at bounding box center [227, 118] width 136 height 10
click at [252, 113] on div "STN-DIMSUM01- DIMSUM CART 840X600MM with cutout" at bounding box center [227, 118] width 136 height 10
click at [375, 95] on div at bounding box center [289, 101] width 265 height 13
click at [212, 150] on div "STN - MDS PLAIN - 484x436mm" at bounding box center [198, 155] width 79 height 10
click at [340, 113] on div "STN-DIMSUM01- DIMSUM CART 900X600MM with cutout" at bounding box center [289, 118] width 260 height 10
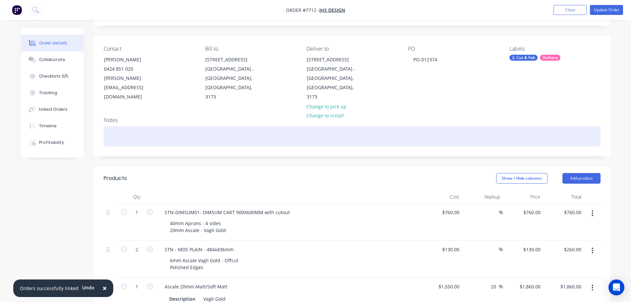
scroll to position [0, 0]
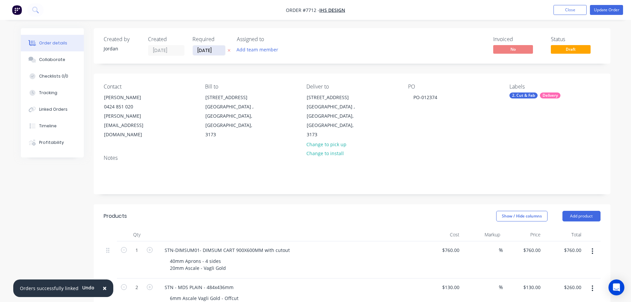
click at [206, 51] on input "04/09/25" at bounding box center [209, 50] width 32 height 10
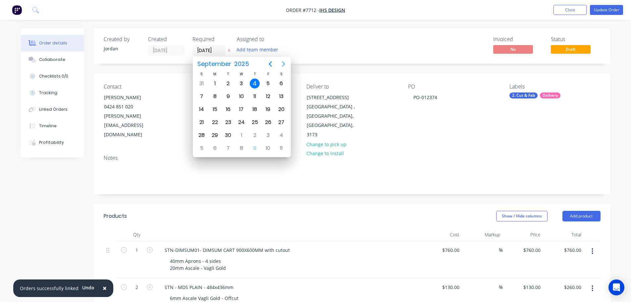
click at [286, 62] on icon "Next page" at bounding box center [283, 64] width 8 height 8
click at [256, 108] on div "16" at bounding box center [255, 109] width 10 height 10
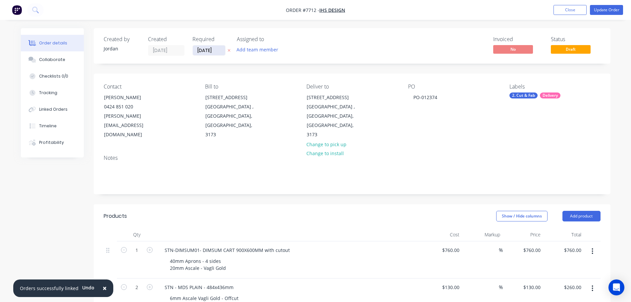
click at [217, 47] on input "16/10/25" at bounding box center [209, 50] width 32 height 10
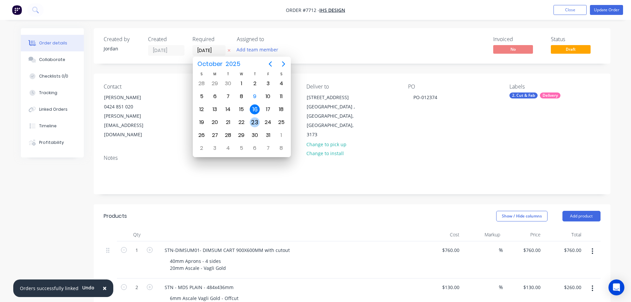
click at [252, 120] on div "23" at bounding box center [255, 122] width 10 height 10
type input "23/10/25"
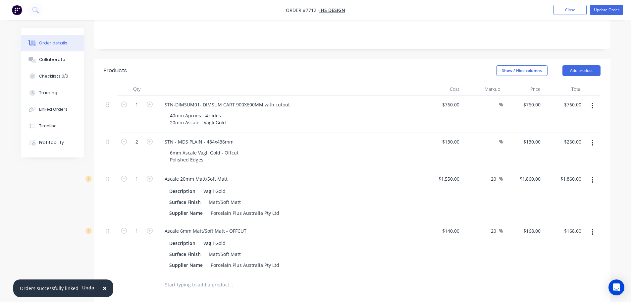
scroll to position [166, 0]
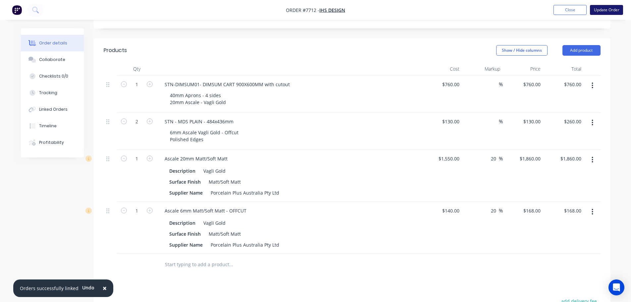
click at [606, 14] on button "Update Order" at bounding box center [606, 10] width 33 height 10
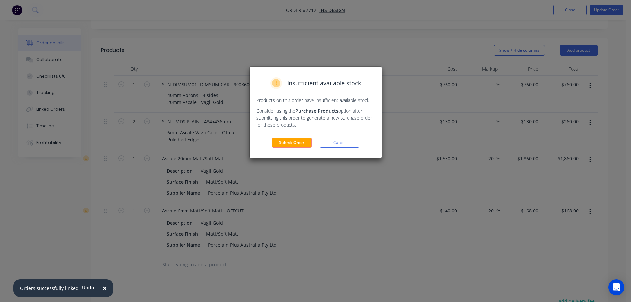
click at [296, 137] on div "Insufficient available stock Products on this order have insufficient available…" at bounding box center [316, 112] width 132 height 91
click at [296, 138] on button "Submit Order" at bounding box center [292, 142] width 40 height 10
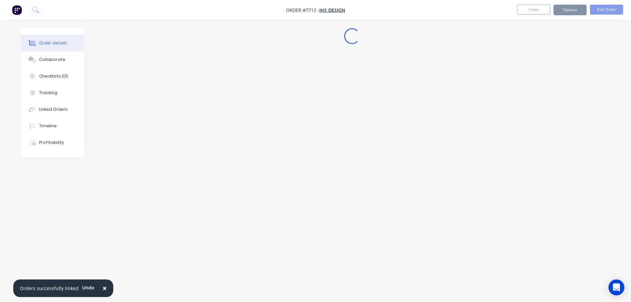
scroll to position [0, 0]
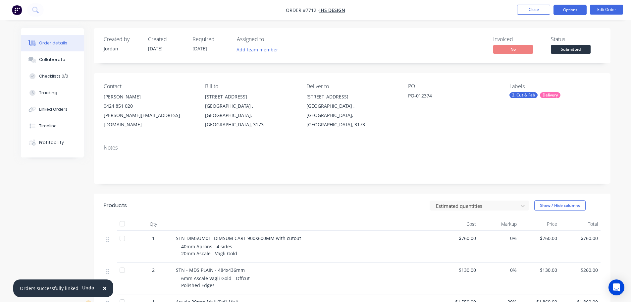
click at [561, 8] on button "Options" at bounding box center [569, 10] width 33 height 11
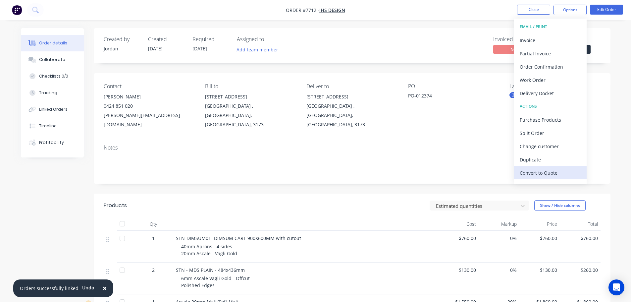
click at [548, 170] on div "Convert to Quote" at bounding box center [549, 173] width 61 height 10
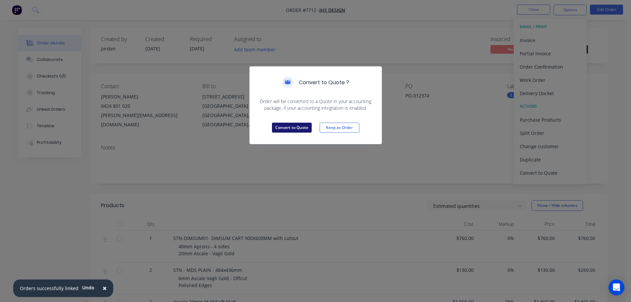
click at [293, 124] on button "Convert to Quote" at bounding box center [292, 127] width 40 height 10
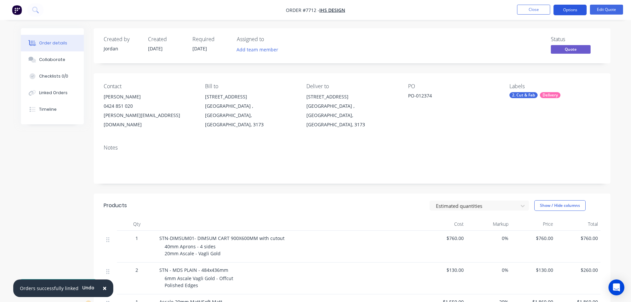
click at [583, 9] on button "Options" at bounding box center [569, 10] width 33 height 11
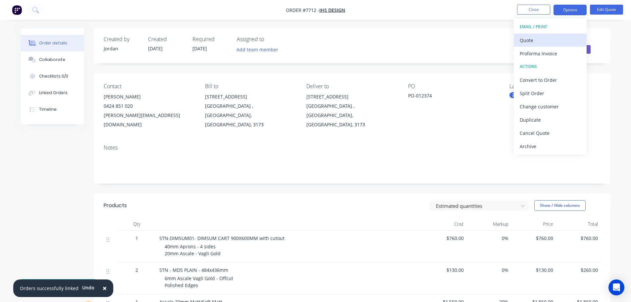
click at [566, 39] on div "Quote" at bounding box center [549, 40] width 61 height 10
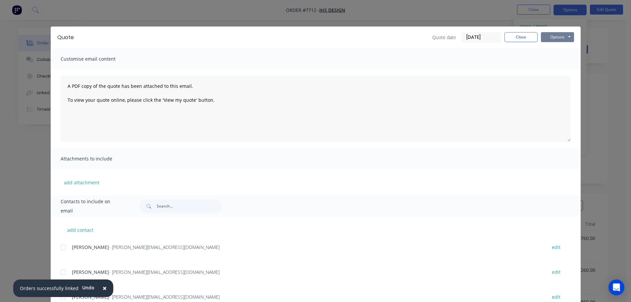
click at [565, 40] on button "Options" at bounding box center [557, 37] width 33 height 10
click at [569, 55] on button "Print" at bounding box center [562, 59] width 42 height 11
click at [513, 44] on div "Quote Quote date 09/10/25 Close Options Preview Print Email" at bounding box center [316, 37] width 530 height 22
drag, startPoint x: 514, startPoint y: 36, endPoint x: 510, endPoint y: 36, distance: 3.6
click at [514, 36] on button "Close" at bounding box center [520, 37] width 33 height 10
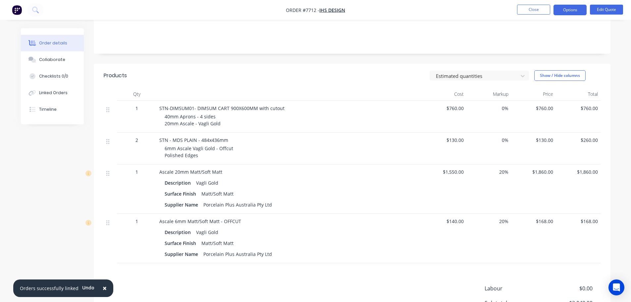
scroll to position [132, 0]
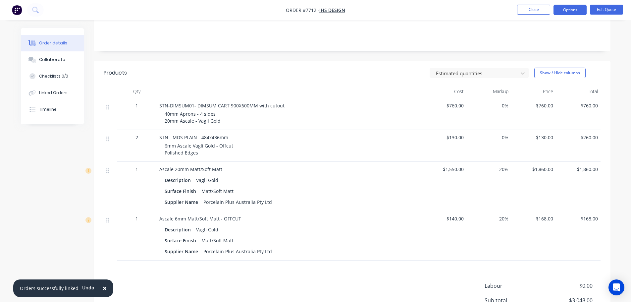
click at [103, 287] on span "×" at bounding box center [105, 287] width 4 height 9
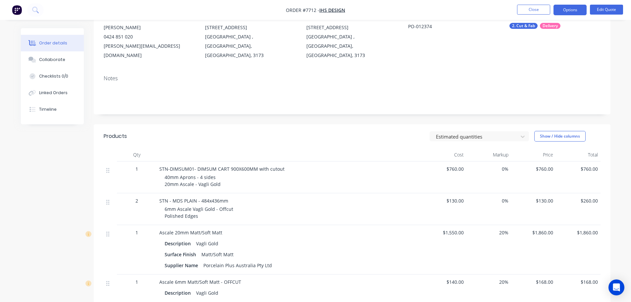
scroll to position [0, 0]
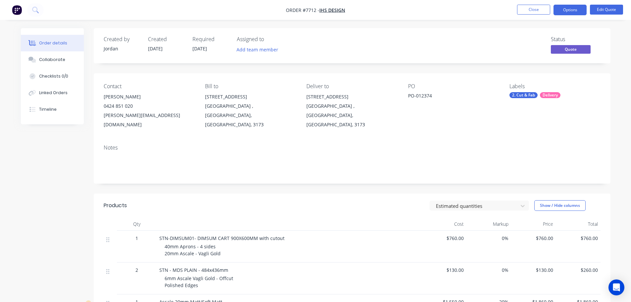
click at [173, 183] on div "Created by Jordan Created 09/10/25 Required 23/10/25 Assigned to Add team membe…" at bounding box center [352, 264] width 516 height 472
click at [532, 14] on button "Close" at bounding box center [533, 10] width 33 height 10
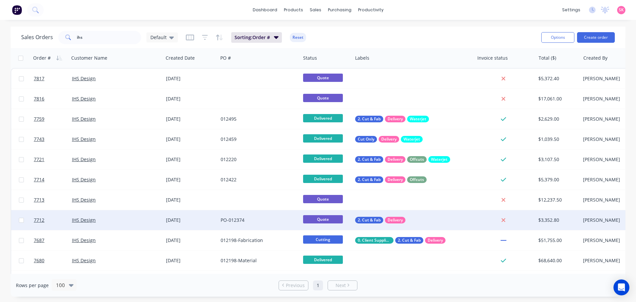
click at [217, 220] on div "09 Oct 2025" at bounding box center [190, 220] width 55 height 20
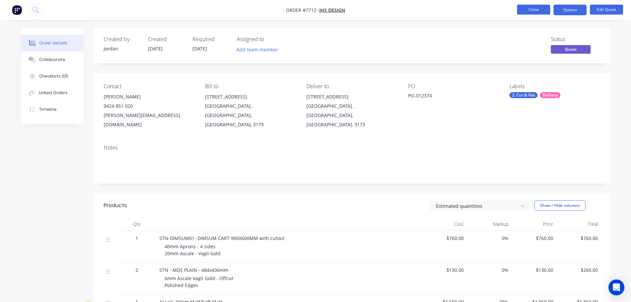
click at [544, 4] on nav "Order #7712 - IHS Design Close Options Edit Quote" at bounding box center [315, 10] width 631 height 20
click at [544, 10] on button "Close" at bounding box center [533, 10] width 33 height 10
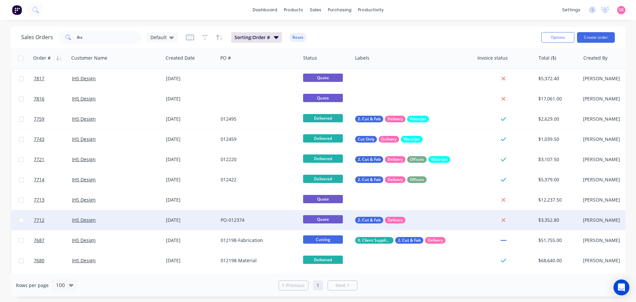
click at [244, 224] on div "PO-012374" at bounding box center [259, 220] width 82 height 20
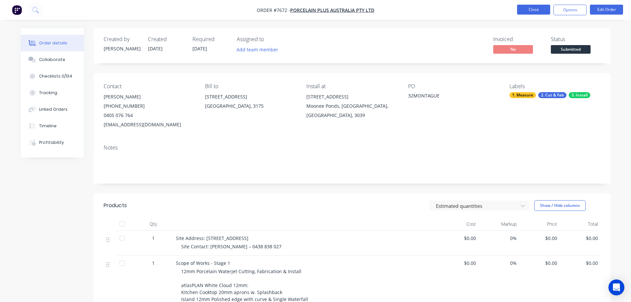
scroll to position [146, 0]
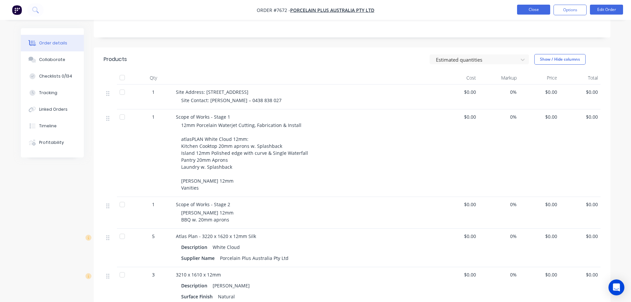
click at [538, 12] on button "Close" at bounding box center [533, 10] width 33 height 10
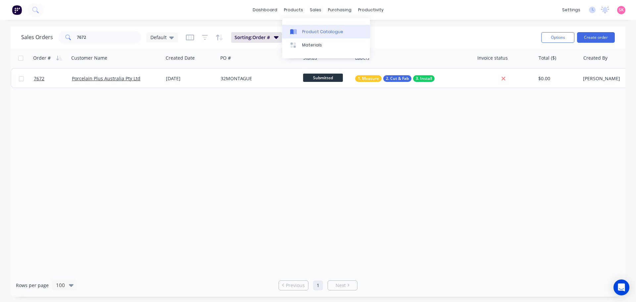
click at [307, 30] on div "Product Catalogue" at bounding box center [322, 32] width 41 height 6
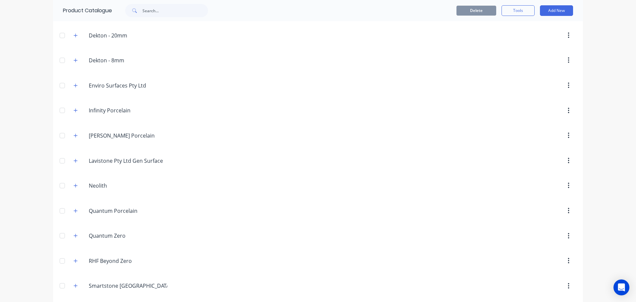
scroll to position [242, 0]
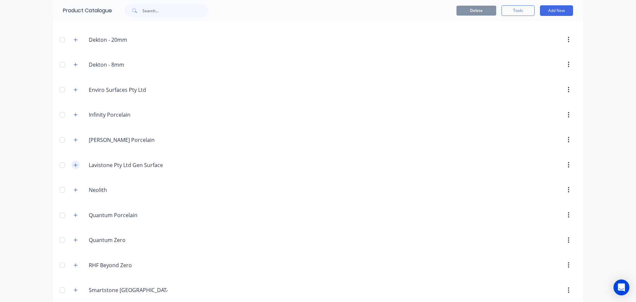
click at [73, 163] on icon "button" at bounding box center [75, 165] width 4 height 5
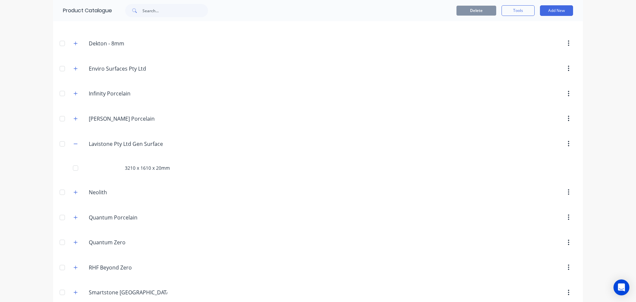
scroll to position [275, 0]
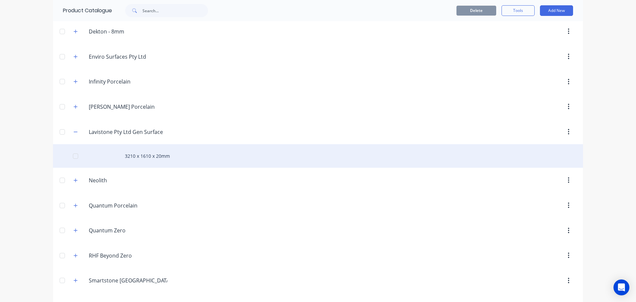
click at [159, 154] on div "3210 x 1610 x 20mm" at bounding box center [318, 156] width 530 height 24
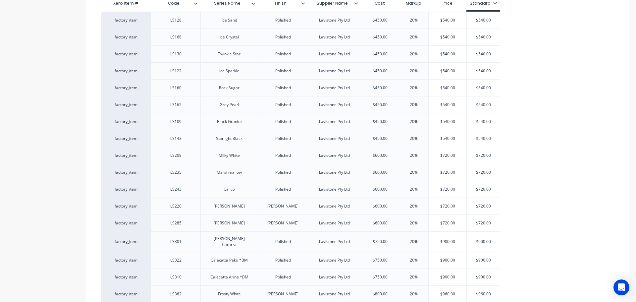
type textarea "x"
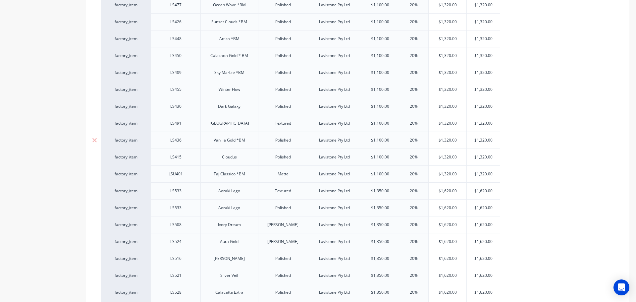
scroll to position [567, 0]
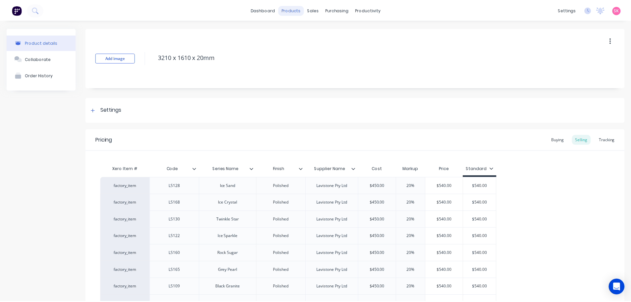
scroll to position [0, 0]
click at [316, 29] on icon at bounding box center [315, 32] width 6 height 6
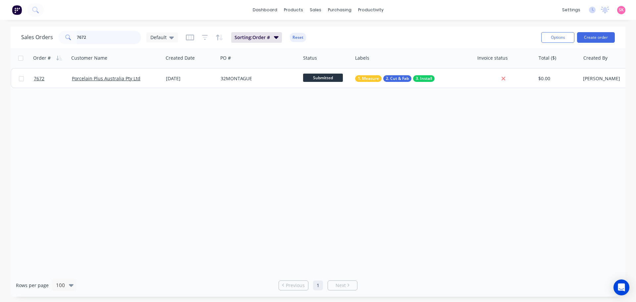
drag, startPoint x: 91, startPoint y: 40, endPoint x: 31, endPoint y: 40, distance: 59.6
click at [31, 40] on div "Sales Orders 7672 Default" at bounding box center [99, 37] width 157 height 13
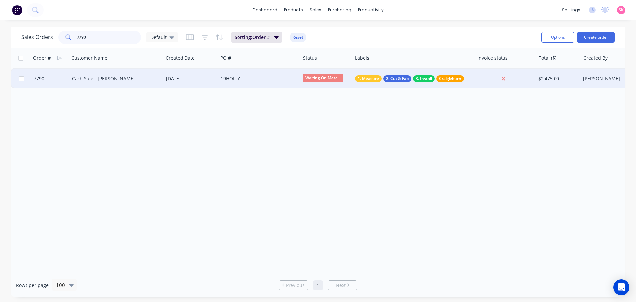
type input "7790"
click at [218, 81] on div "19HOLLY" at bounding box center [259, 79] width 82 height 20
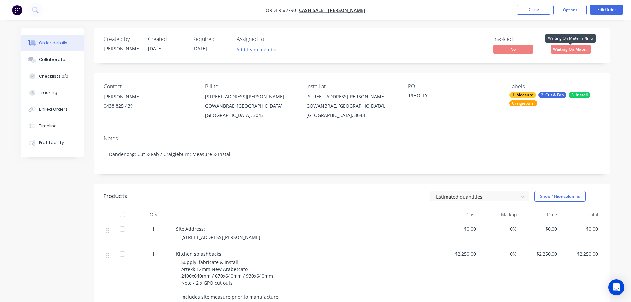
click at [569, 47] on span "Waiting On Mate..." at bounding box center [571, 49] width 40 height 8
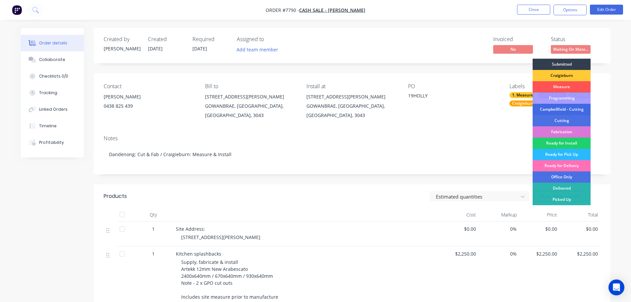
click at [566, 109] on div "Campbellfield - Cutting" at bounding box center [561, 109] width 58 height 11
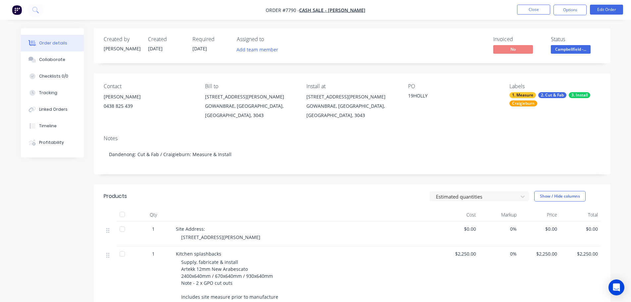
click at [565, 51] on span "Campbellfield -..." at bounding box center [571, 49] width 40 height 8
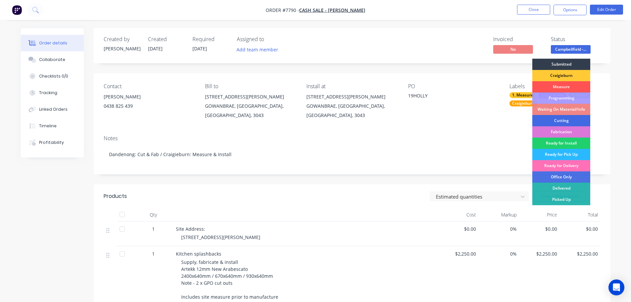
click at [559, 122] on div "Cutting" at bounding box center [561, 120] width 58 height 11
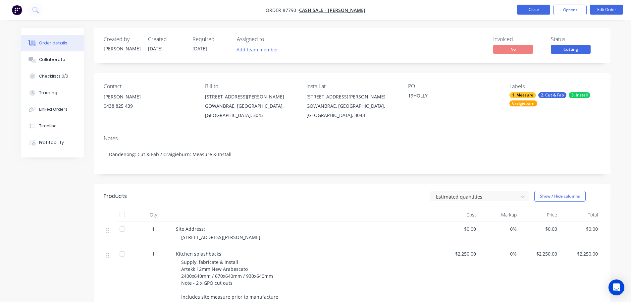
click at [545, 6] on button "Close" at bounding box center [533, 10] width 33 height 10
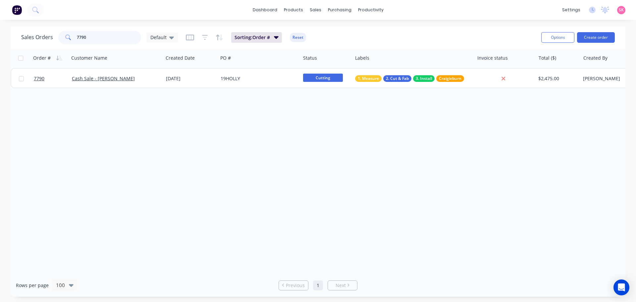
drag, startPoint x: 90, startPoint y: 32, endPoint x: 66, endPoint y: 39, distance: 24.7
click at [66, 39] on div "7790" at bounding box center [99, 37] width 83 height 13
type input "c"
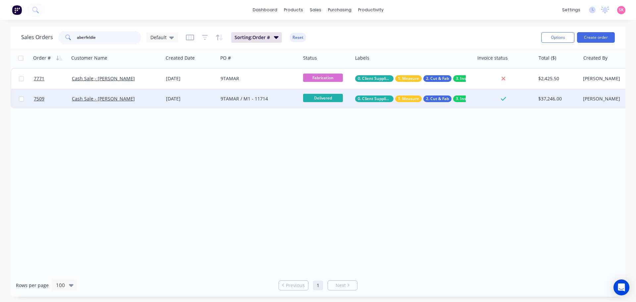
type input "aberfeldie"
click at [189, 100] on div "[DATE]" at bounding box center [190, 98] width 49 height 7
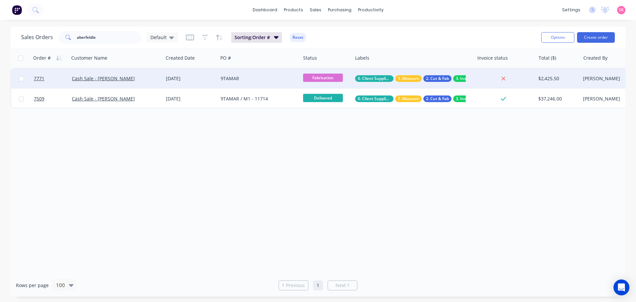
click at [186, 70] on div "[DATE]" at bounding box center [190, 79] width 55 height 20
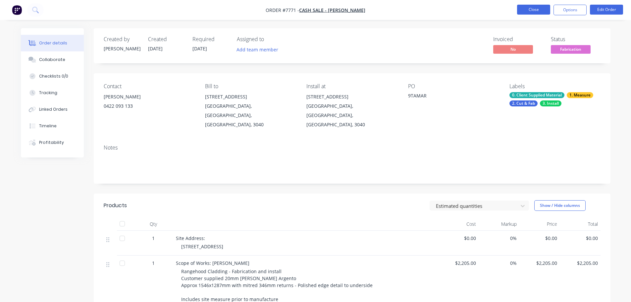
click at [525, 9] on button "Close" at bounding box center [533, 10] width 33 height 10
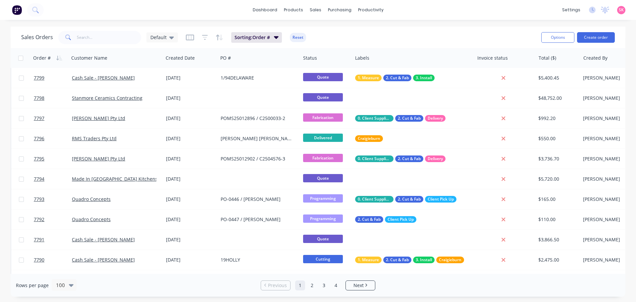
scroll to position [132, 0]
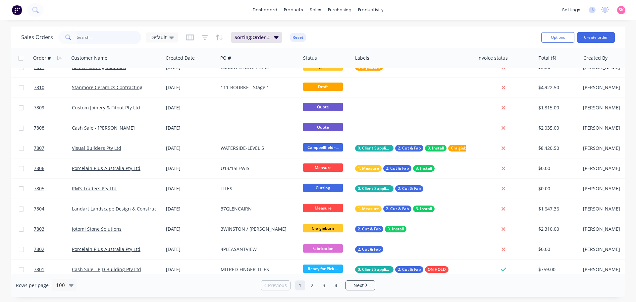
click at [128, 35] on input "text" at bounding box center [109, 37] width 65 height 13
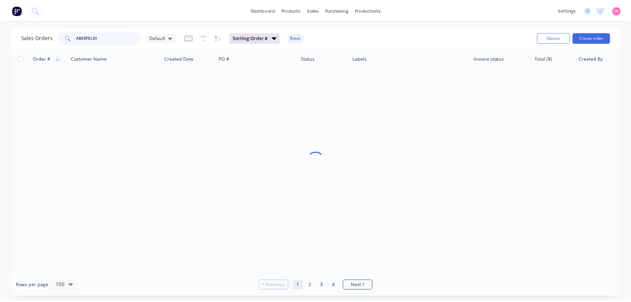
scroll to position [0, 0]
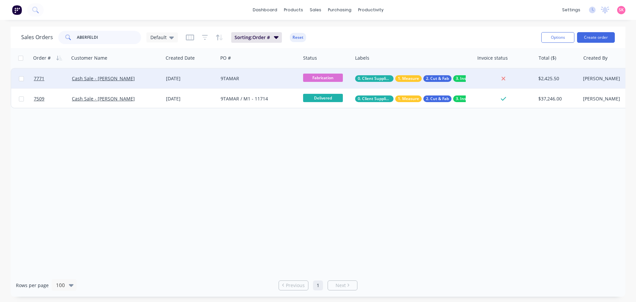
type input "ABERFELDI"
click at [184, 78] on div "[DATE]" at bounding box center [190, 78] width 49 height 7
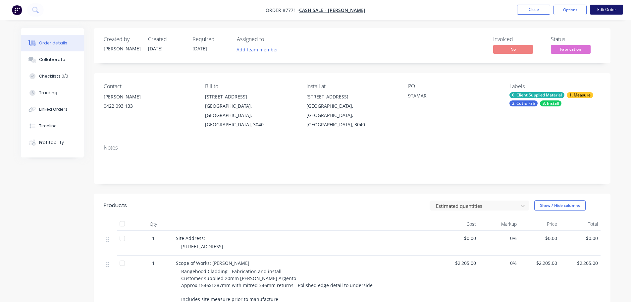
click at [603, 8] on button "Edit Order" at bounding box center [606, 10] width 33 height 10
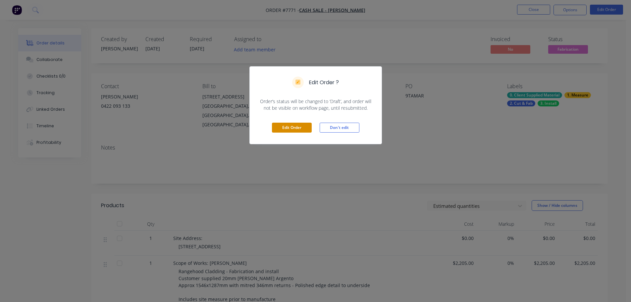
click at [278, 130] on button "Edit Order" at bounding box center [292, 127] width 40 height 10
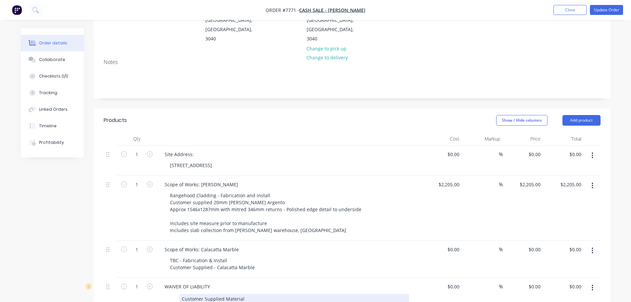
scroll to position [166, 0]
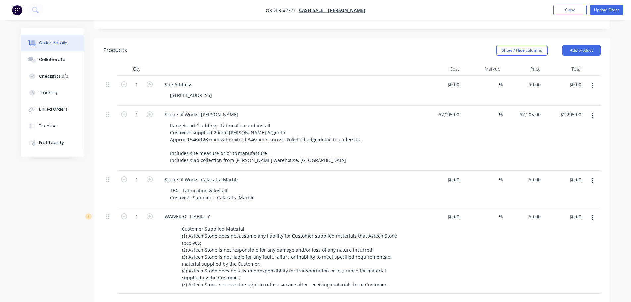
click at [590, 174] on button "button" at bounding box center [592, 180] width 16 height 12
click at [559, 233] on div "Delete" at bounding box center [568, 238] width 51 height 10
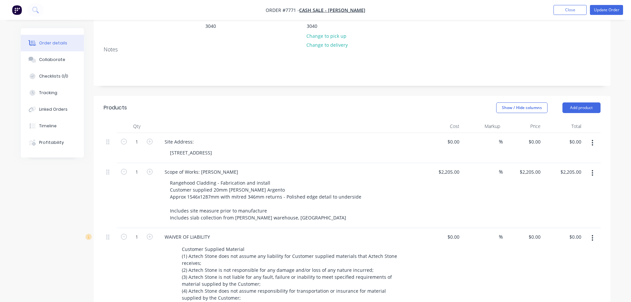
scroll to position [33, 0]
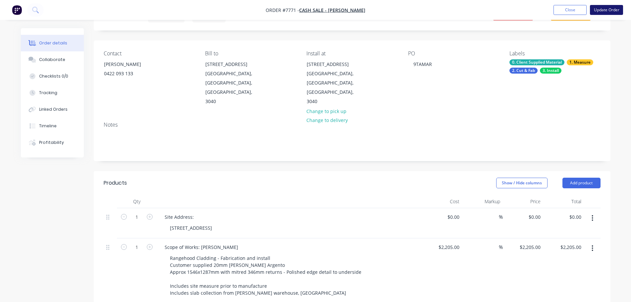
click at [603, 8] on button "Update Order" at bounding box center [606, 10] width 33 height 10
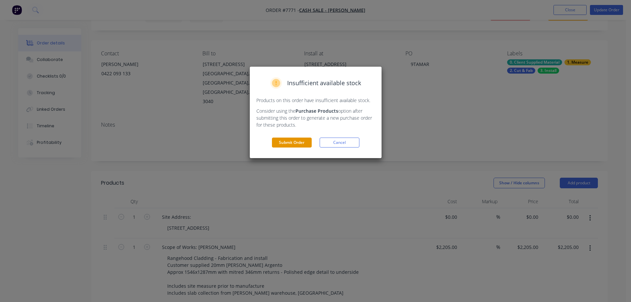
click at [286, 140] on button "Submit Order" at bounding box center [292, 142] width 40 height 10
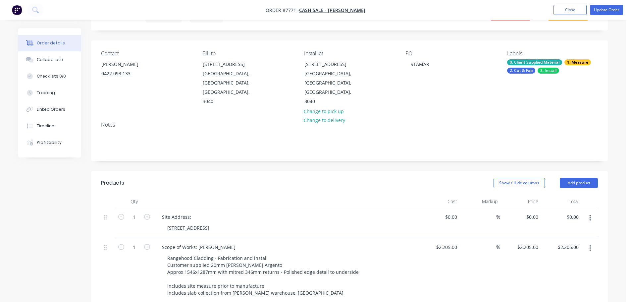
scroll to position [0, 0]
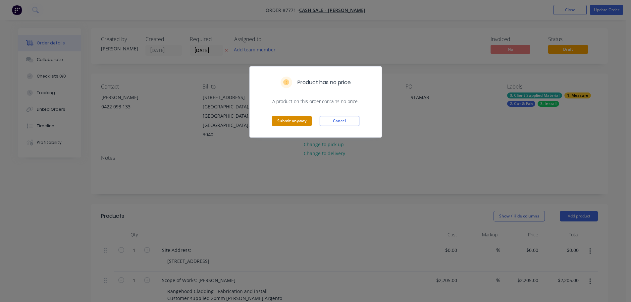
click at [294, 122] on button "Submit anyway" at bounding box center [292, 121] width 40 height 10
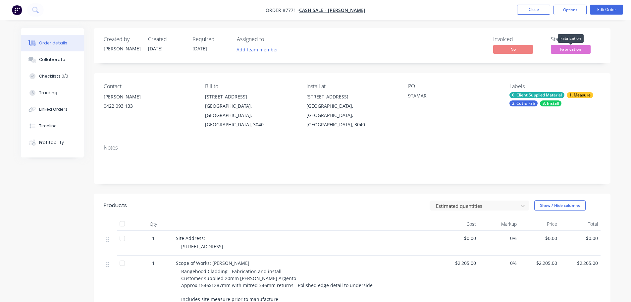
click at [573, 49] on span "Fabrication" at bounding box center [571, 49] width 40 height 8
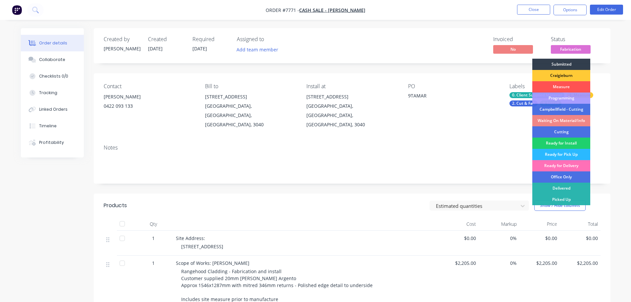
click at [422, 61] on div "Created by Warrick Created 23/09/25 Required 06/10/25 Assigned to Add team memb…" at bounding box center [352, 45] width 516 height 35
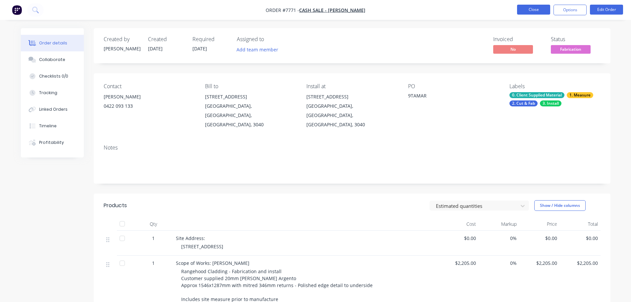
click at [528, 11] on button "Close" at bounding box center [533, 10] width 33 height 10
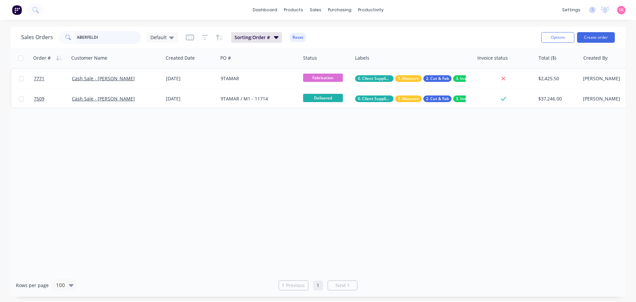
drag, startPoint x: 77, startPoint y: 38, endPoint x: -31, endPoint y: 39, distance: 108.9
click at [0, 39] on html "dashboard products sales purchasing productivity dashboard products Product Cat…" at bounding box center [318, 151] width 636 height 302
type input "m"
type input "harriers"
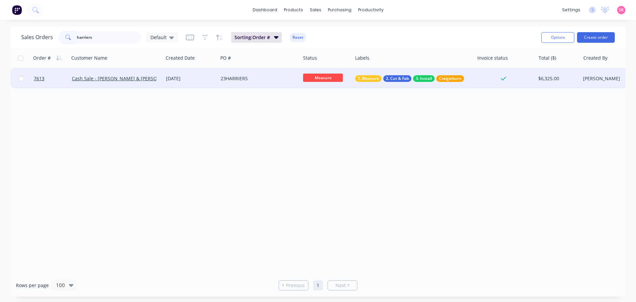
click at [225, 79] on div "23HARRIERS" at bounding box center [256, 78] width 73 height 7
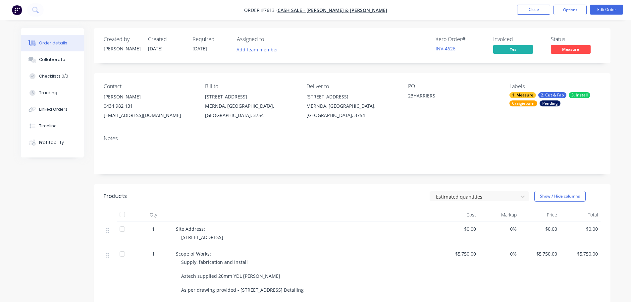
drag, startPoint x: 543, startPoint y: 94, endPoint x: 543, endPoint y: 98, distance: 4.0
click at [543, 94] on div "2. Cut & Fab" at bounding box center [552, 95] width 28 height 6
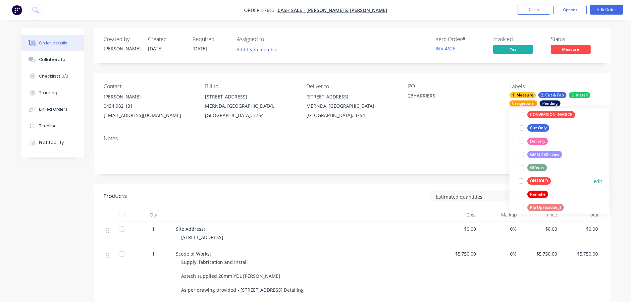
click at [525, 182] on div at bounding box center [520, 180] width 13 height 13
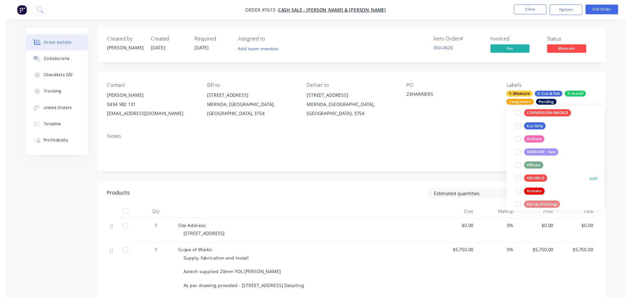
scroll to position [33, 0]
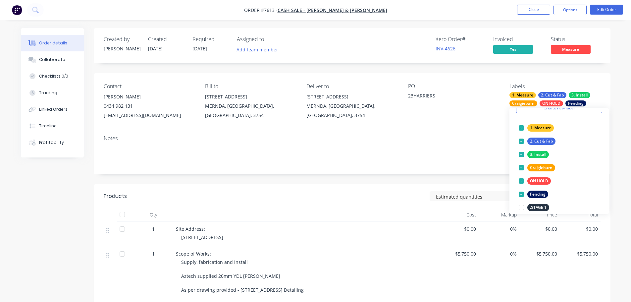
click at [465, 177] on div "Created by Warrick Created 21/08/25 Required 04/08/25 Assigned to Add team memb…" at bounding box center [352, 256] width 516 height 456
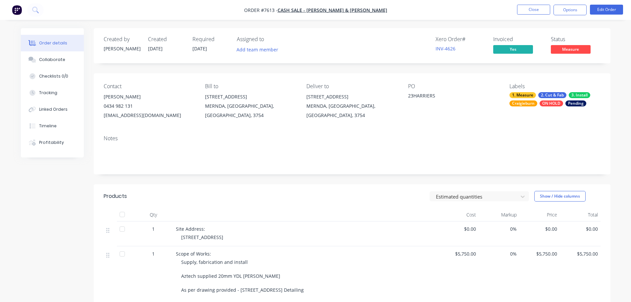
click at [577, 50] on span "Measure" at bounding box center [571, 49] width 40 height 8
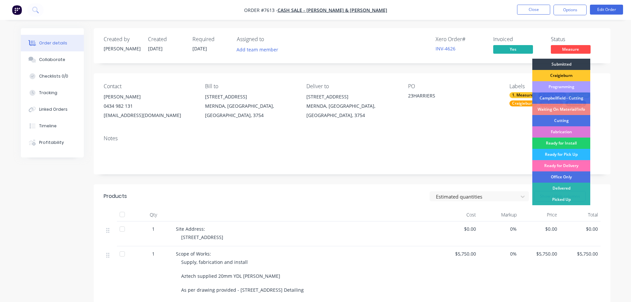
click at [559, 77] on div "Craigieburn" at bounding box center [561, 75] width 58 height 11
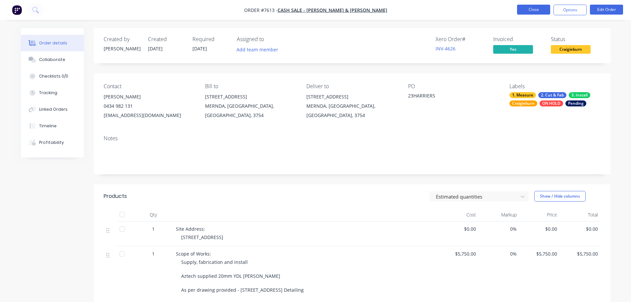
click at [540, 10] on button "Close" at bounding box center [533, 10] width 33 height 10
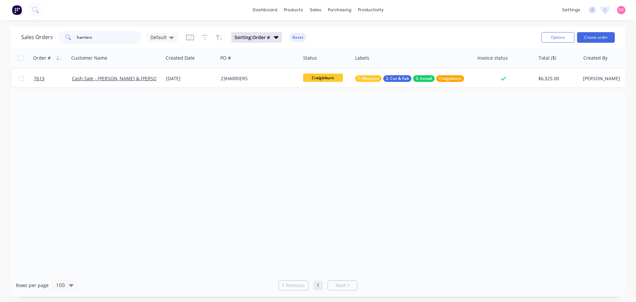
drag, startPoint x: 37, startPoint y: 42, endPoint x: 29, endPoint y: 46, distance: 8.9
click at [35, 42] on div "Sales Orders harriers Default" at bounding box center [99, 37] width 157 height 13
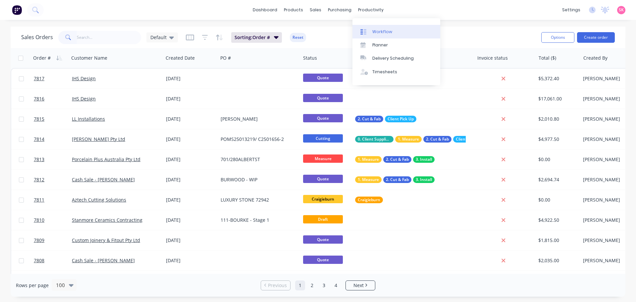
click at [365, 29] on icon at bounding box center [365, 31] width 3 height 5
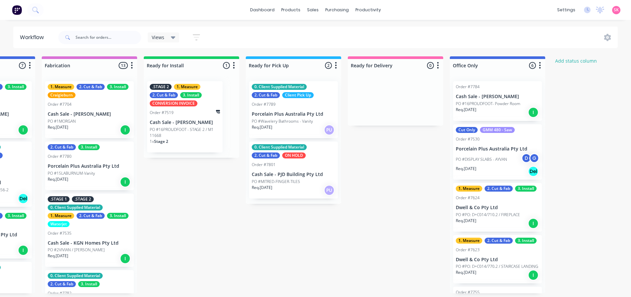
scroll to position [0, 693]
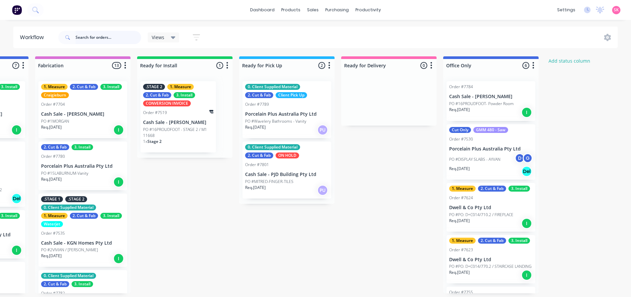
click at [113, 39] on input "text" at bounding box center [108, 37] width 66 height 13
type input "7802"
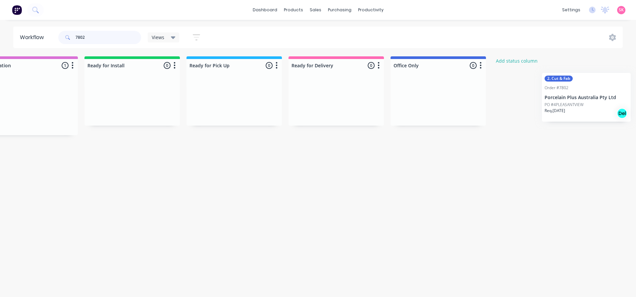
scroll to position [0, 756]
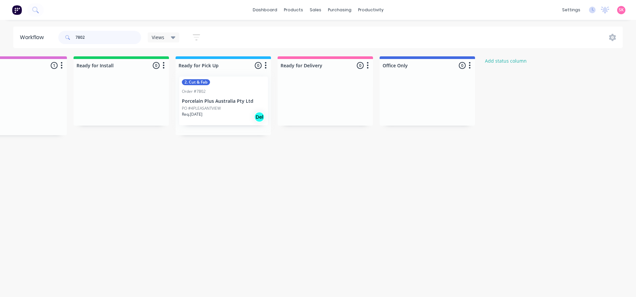
drag, startPoint x: 319, startPoint y: 114, endPoint x: 214, endPoint y: 109, distance: 105.7
drag, startPoint x: 74, startPoint y: 41, endPoint x: 41, endPoint y: 43, distance: 33.5
click at [42, 43] on header "Workflow 7802 Views Save new view None (Default) edit Value edit Week 1 - Prior…" at bounding box center [318, 37] width 610 height 22
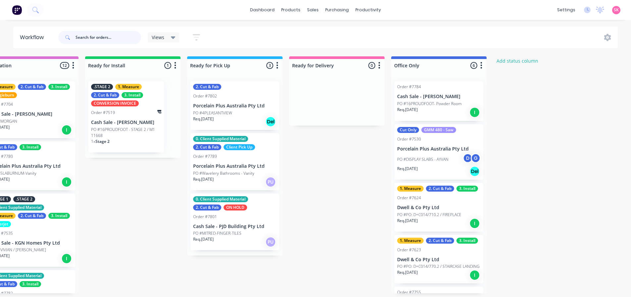
scroll to position [0, 761]
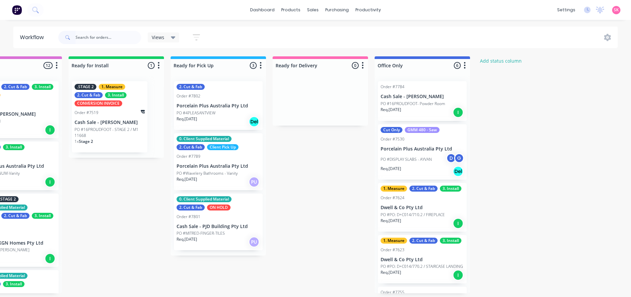
click at [224, 116] on div "Req. 17/10/25 Del" at bounding box center [217, 121] width 83 height 11
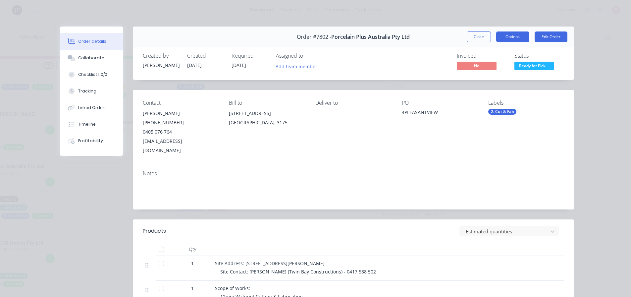
click at [500, 35] on button "Options" at bounding box center [512, 36] width 33 height 11
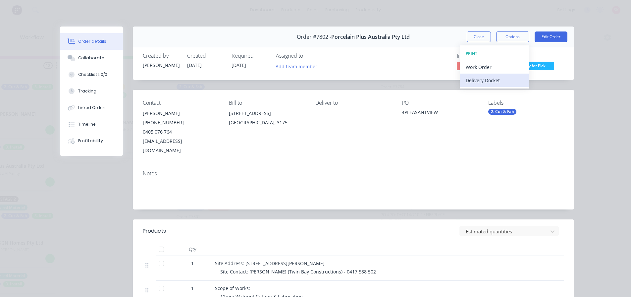
click at [499, 77] on div "Delivery Docket" at bounding box center [494, 80] width 58 height 10
click at [495, 90] on div "Custom" at bounding box center [494, 94] width 58 height 10
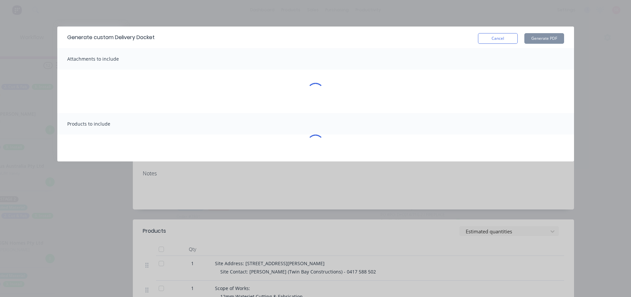
scroll to position [0, 756]
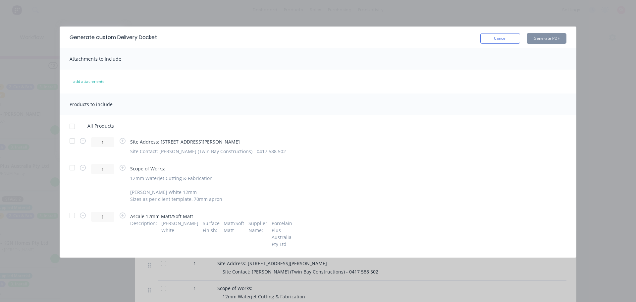
click at [66, 126] on div at bounding box center [72, 126] width 13 height 13
click at [71, 215] on div at bounding box center [72, 215] width 13 height 13
click at [552, 37] on button "Generate PDF" at bounding box center [546, 38] width 40 height 11
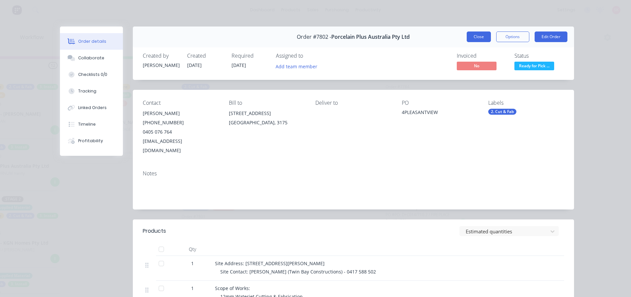
click at [474, 40] on button "Close" at bounding box center [478, 36] width 24 height 11
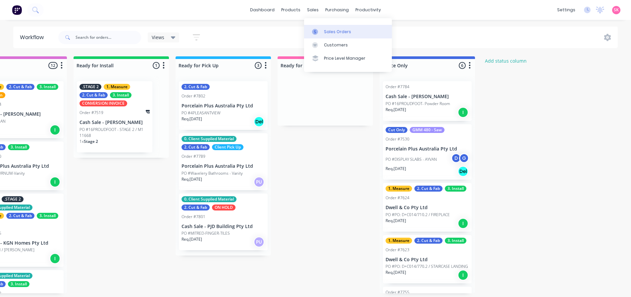
click at [321, 30] on div at bounding box center [317, 32] width 10 height 6
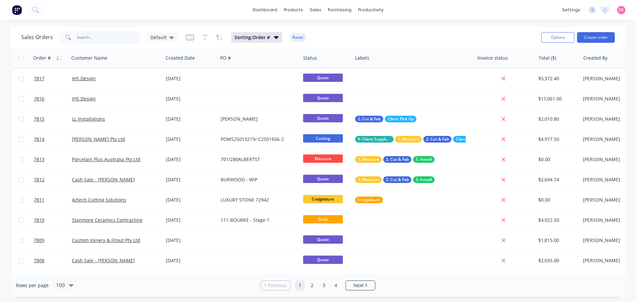
click at [92, 40] on input "text" at bounding box center [109, 37] width 65 height 13
click at [95, 38] on input "text" at bounding box center [109, 37] width 65 height 13
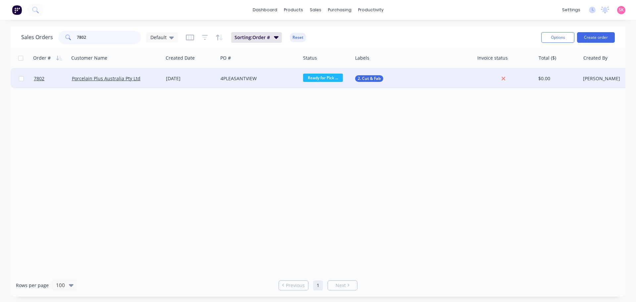
type input "7802"
click at [201, 85] on div "06 Oct 2025" at bounding box center [190, 79] width 55 height 20
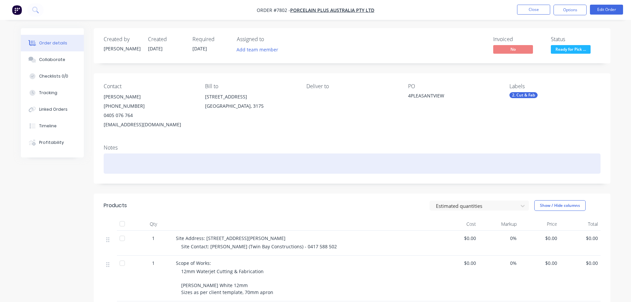
click at [141, 173] on div at bounding box center [352, 163] width 497 height 20
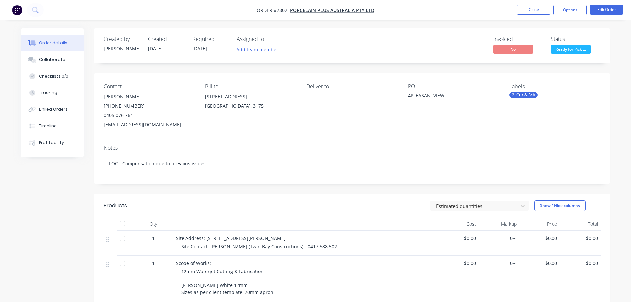
click at [532, 16] on nav "Order #7802 - Porcelain Plus Australia Pty Ltd Close Options Edit Order" at bounding box center [315, 10] width 631 height 20
click at [534, 11] on button "Close" at bounding box center [533, 10] width 33 height 10
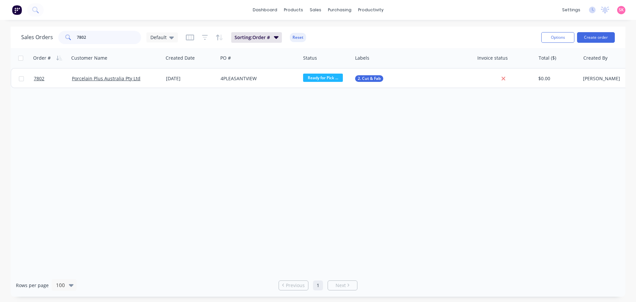
drag, startPoint x: 94, startPoint y: 36, endPoint x: 52, endPoint y: 30, distance: 42.2
click at [56, 37] on div "Sales Orders 7802 Default" at bounding box center [99, 37] width 157 height 13
